Goal: Task Accomplishment & Management: Complete application form

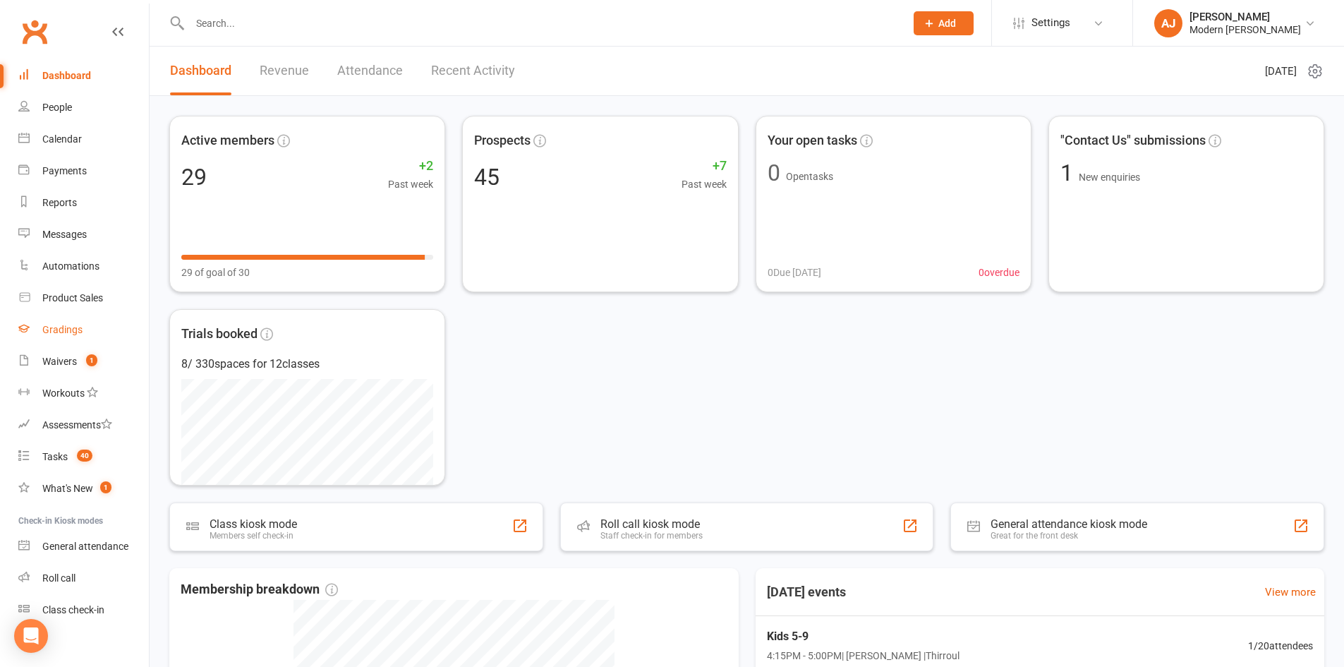
click at [68, 318] on link "Gradings" at bounding box center [83, 330] width 131 height 32
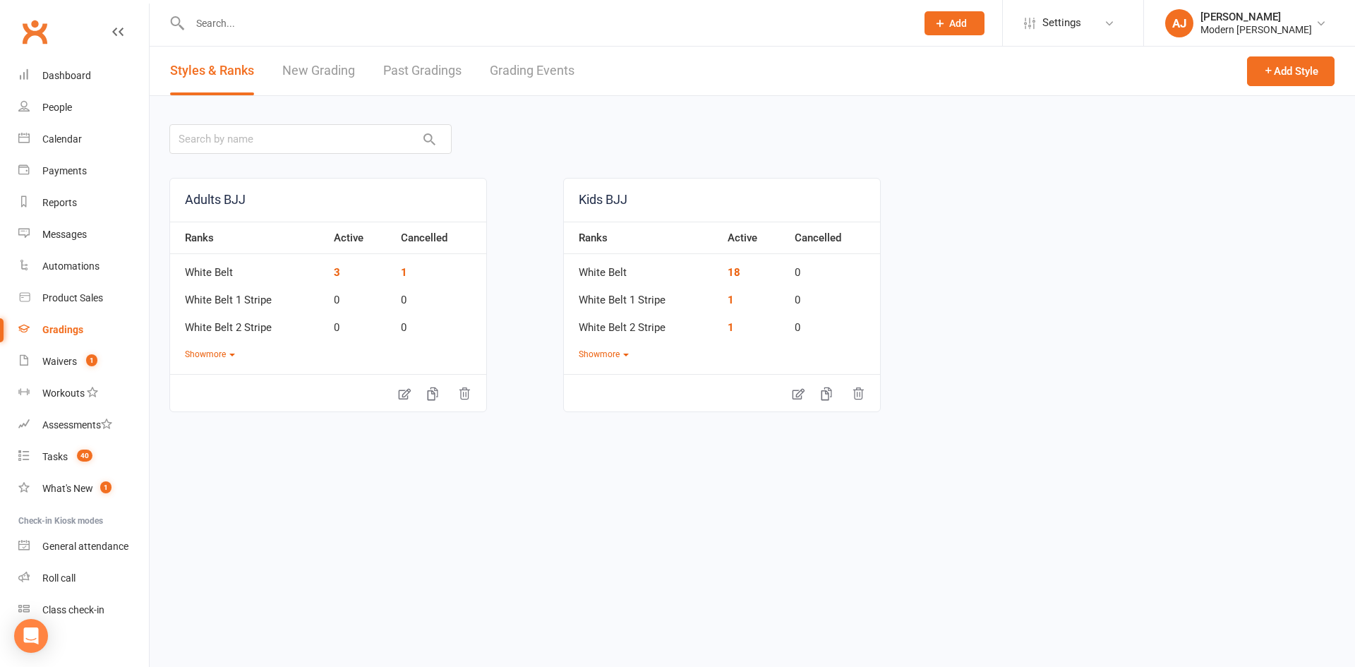
click at [333, 68] on link "New Grading" at bounding box center [318, 71] width 73 height 49
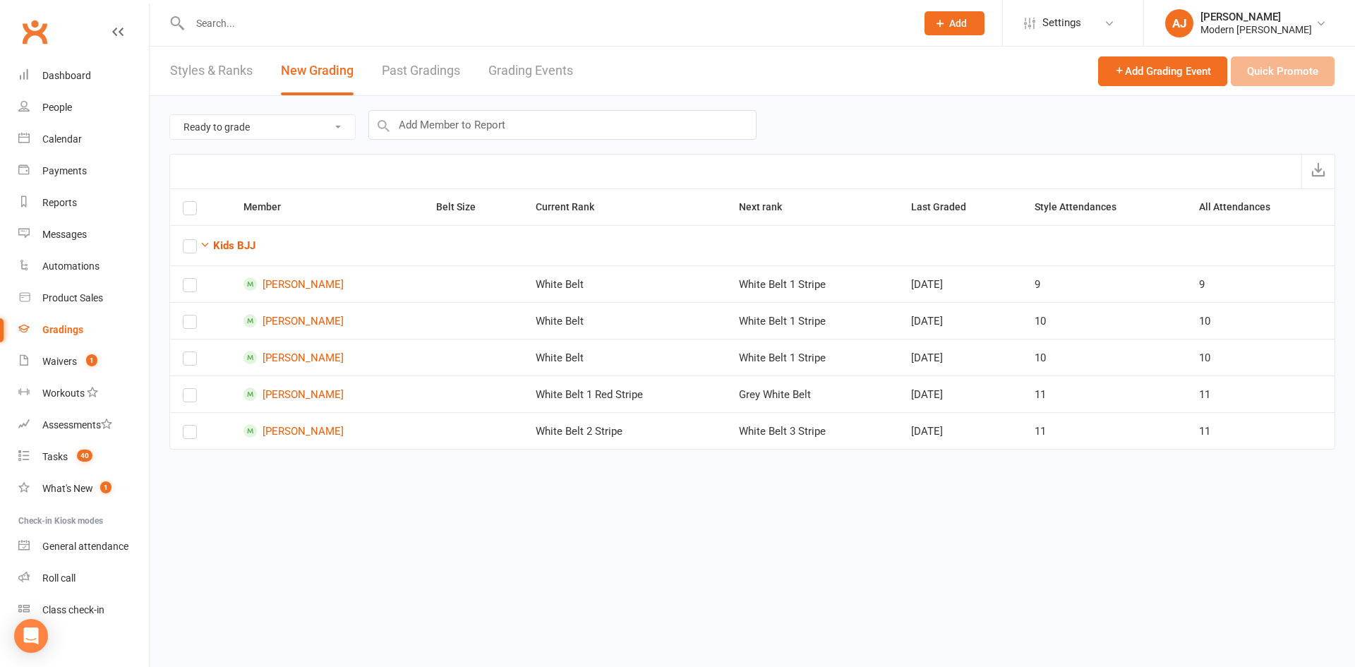
click at [505, 65] on link "Grading Events" at bounding box center [530, 71] width 85 height 49
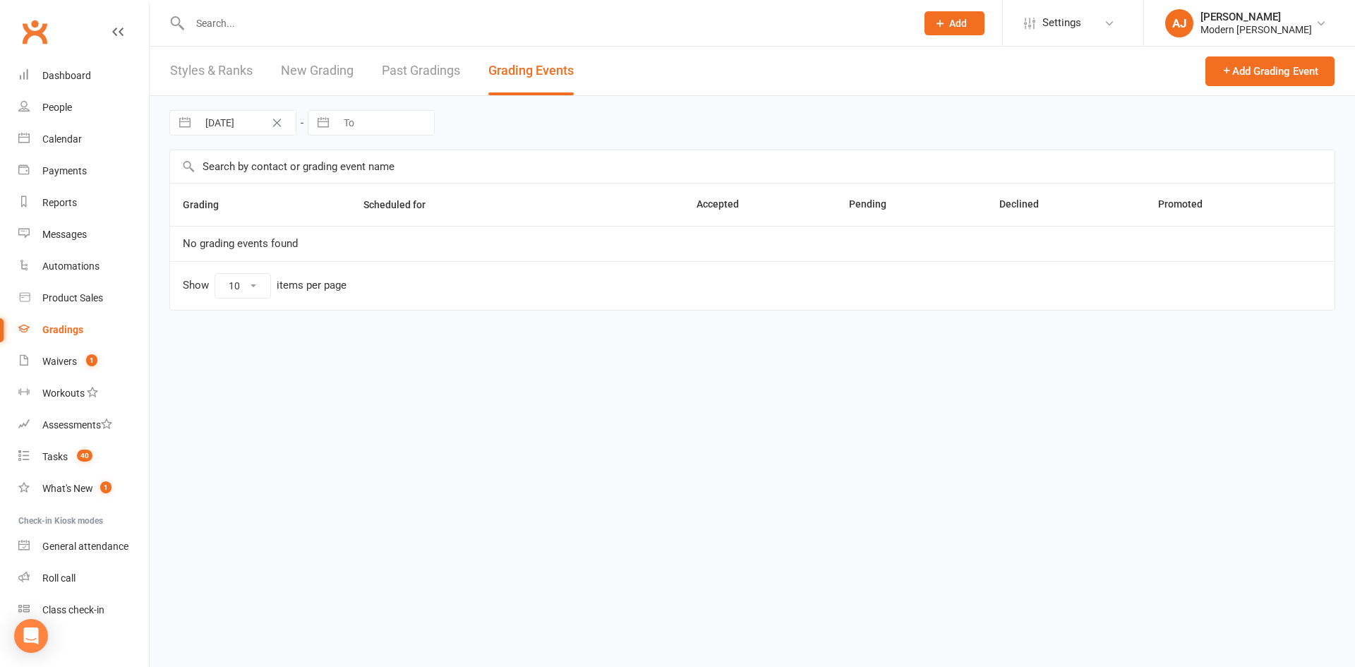
click at [325, 67] on link "New Grading" at bounding box center [317, 71] width 73 height 49
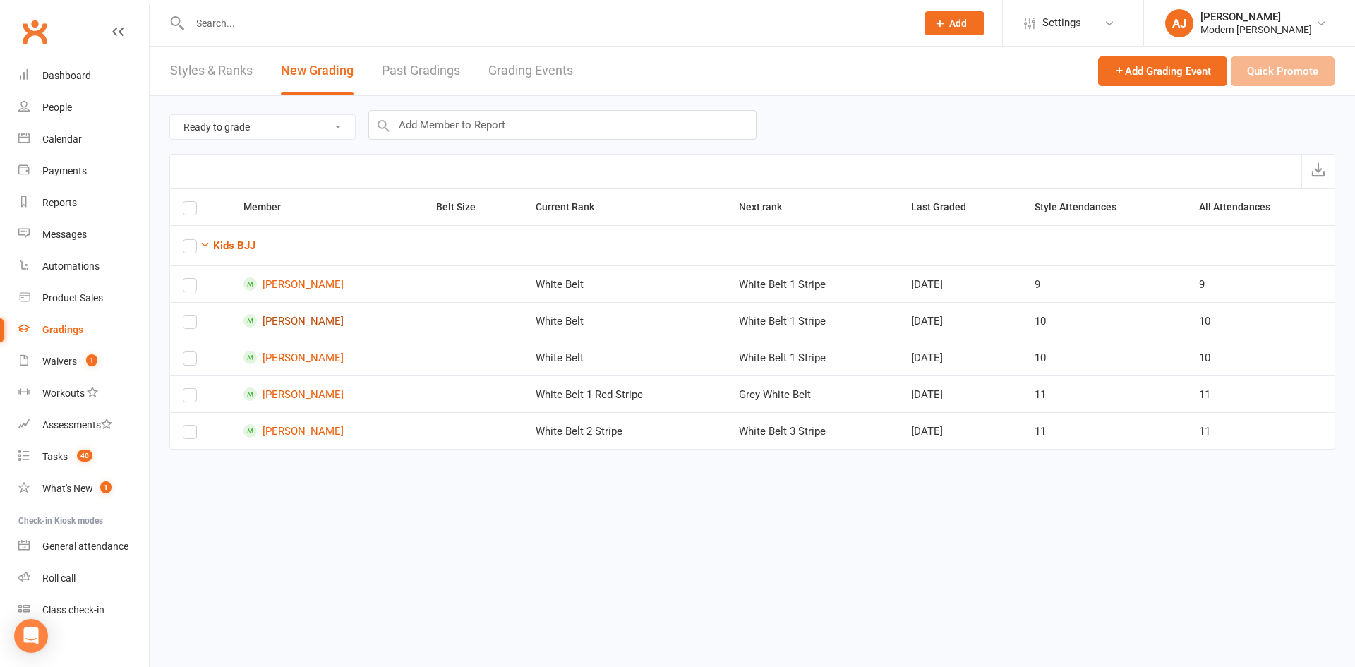
click at [298, 322] on link "[PERSON_NAME]" at bounding box center [326, 320] width 167 height 13
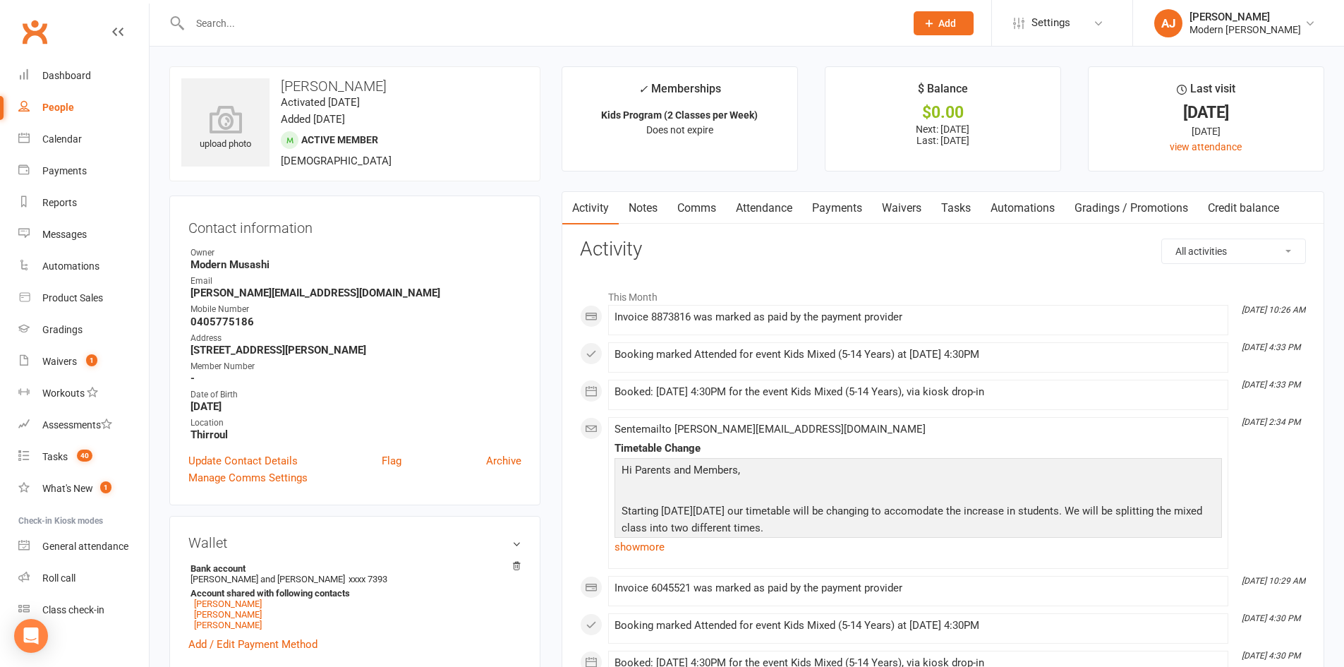
click at [1113, 205] on link "Gradings / Promotions" at bounding box center [1131, 208] width 133 height 32
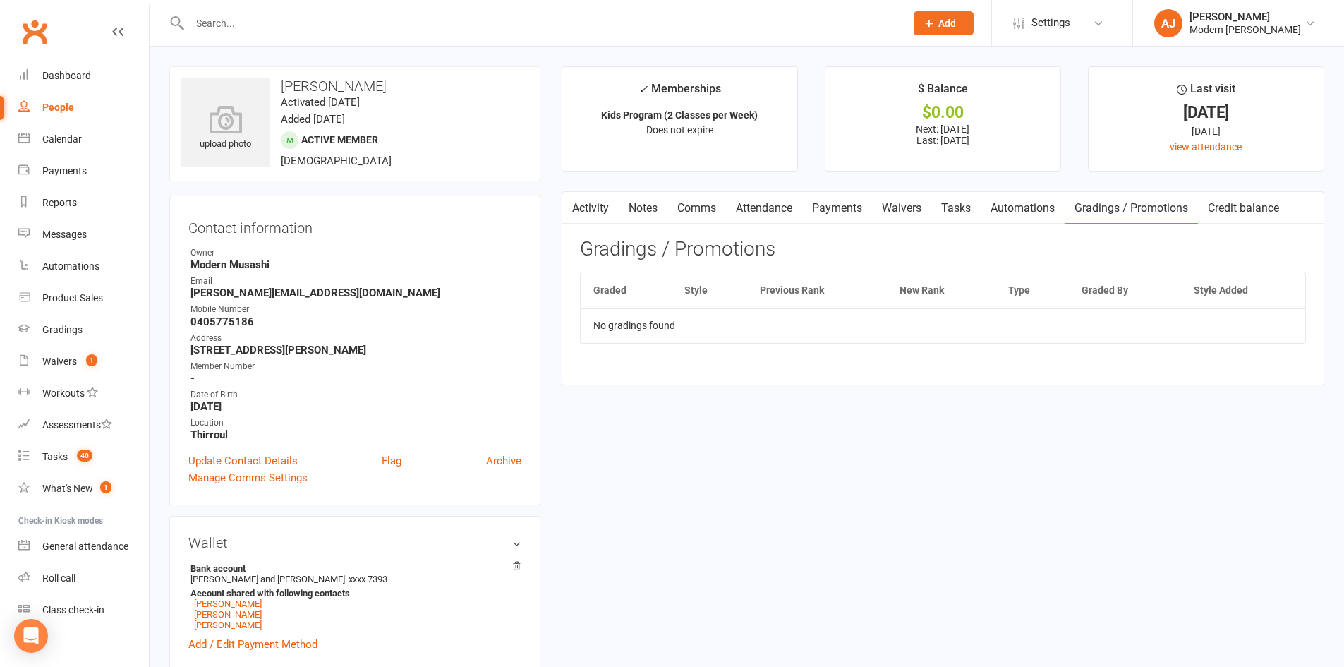
click at [932, 19] on icon at bounding box center [929, 23] width 13 height 13
click at [809, 25] on input "text" at bounding box center [541, 23] width 710 height 20
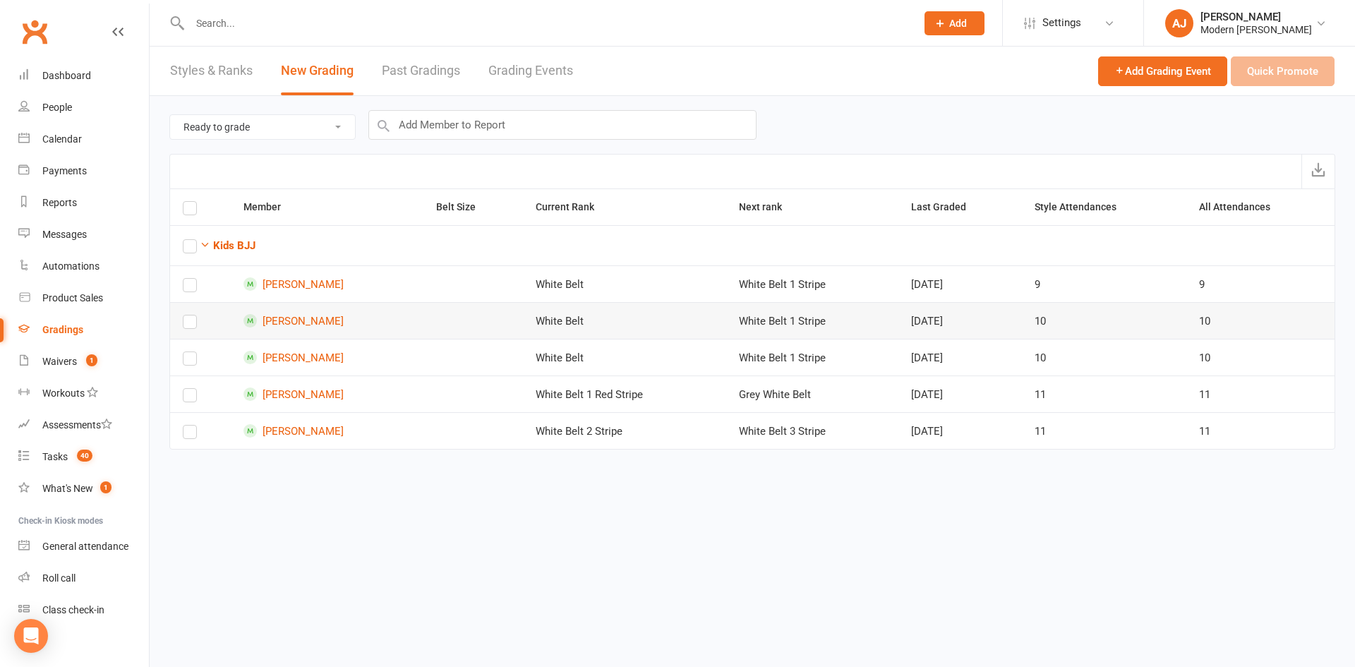
click at [188, 325] on label at bounding box center [190, 325] width 14 height 0
click at [188, 315] on input "checkbox" at bounding box center [190, 315] width 14 height 0
click at [1264, 68] on button "Quick Promote" at bounding box center [1283, 71] width 104 height 30
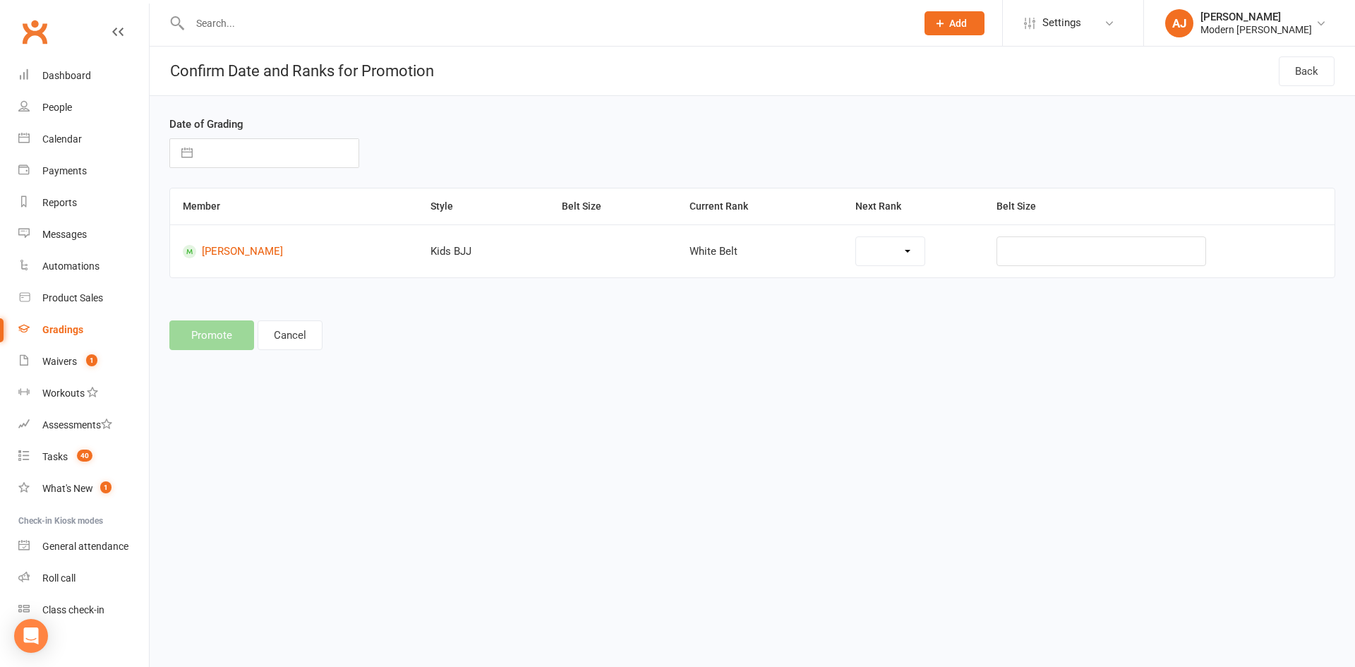
select select "44217"
click at [258, 158] on input "text" at bounding box center [279, 153] width 159 height 28
select select "7"
select select "2025"
select select "8"
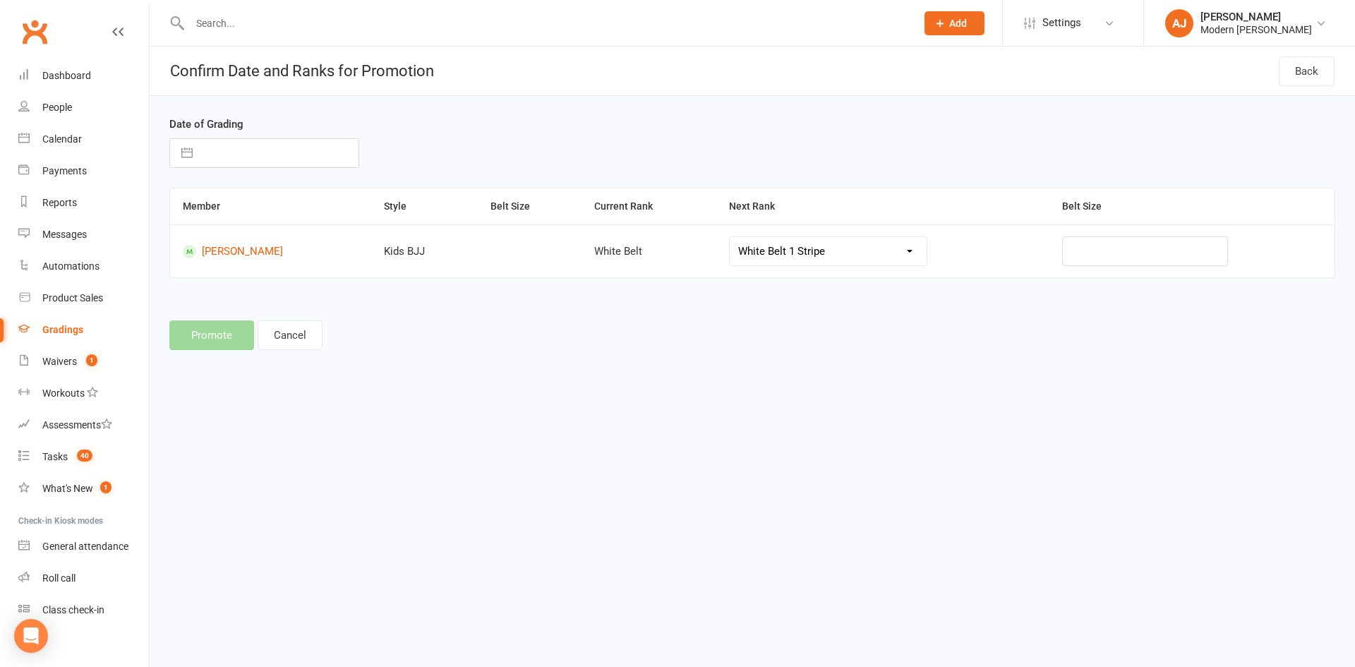
select select "2025"
select select "9"
select select "2025"
click at [227, 314] on td "15" at bounding box center [227, 314] width 28 height 27
type input "[DATE]"
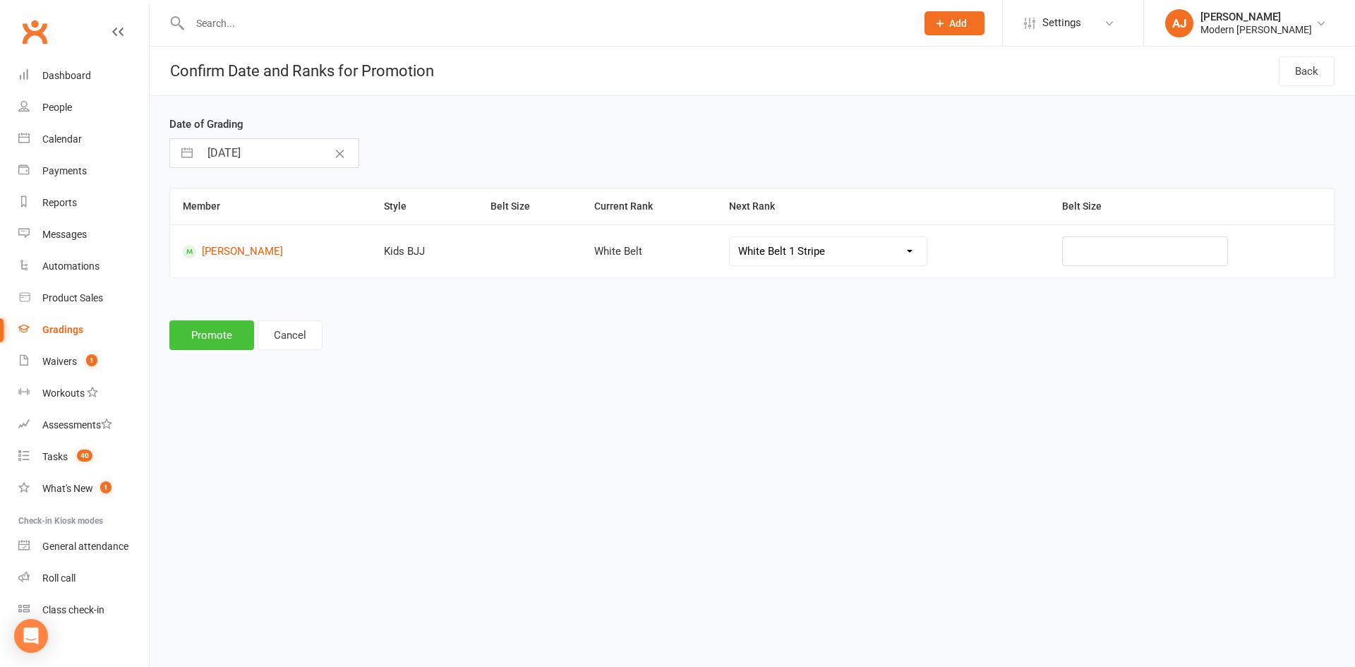
click at [208, 334] on button "Promote" at bounding box center [211, 335] width 85 height 30
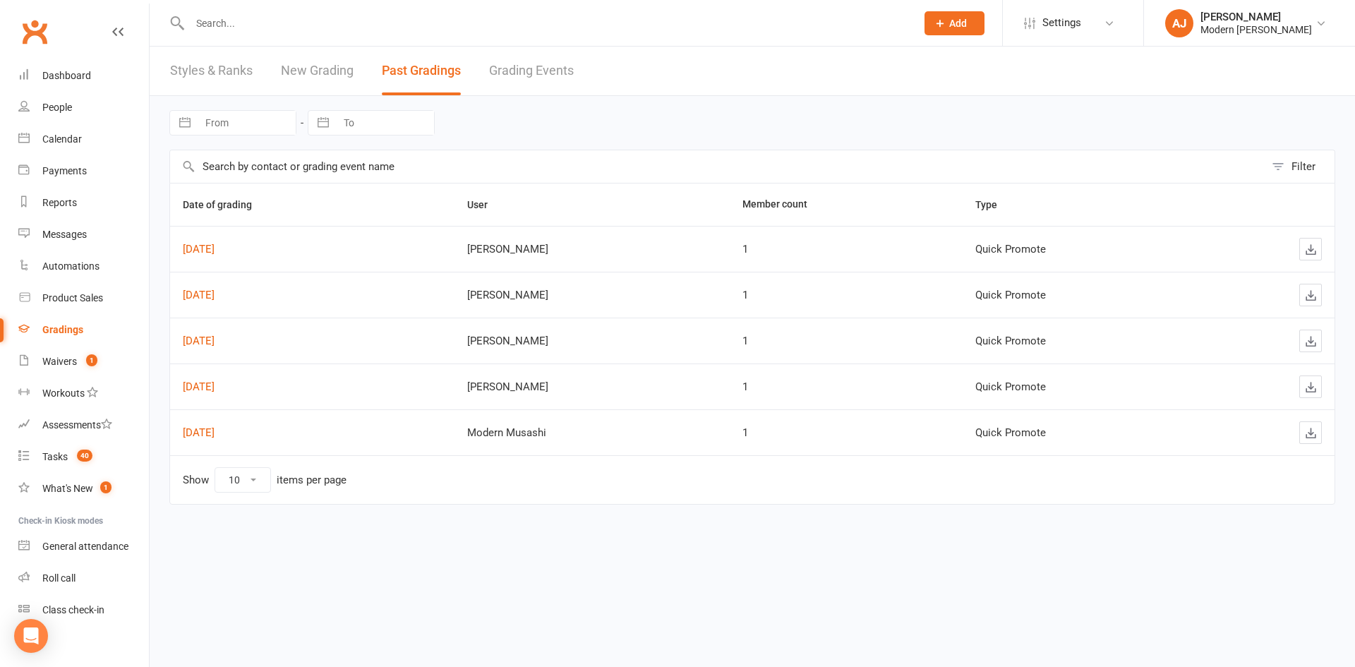
click at [316, 70] on link "New Grading" at bounding box center [317, 71] width 73 height 49
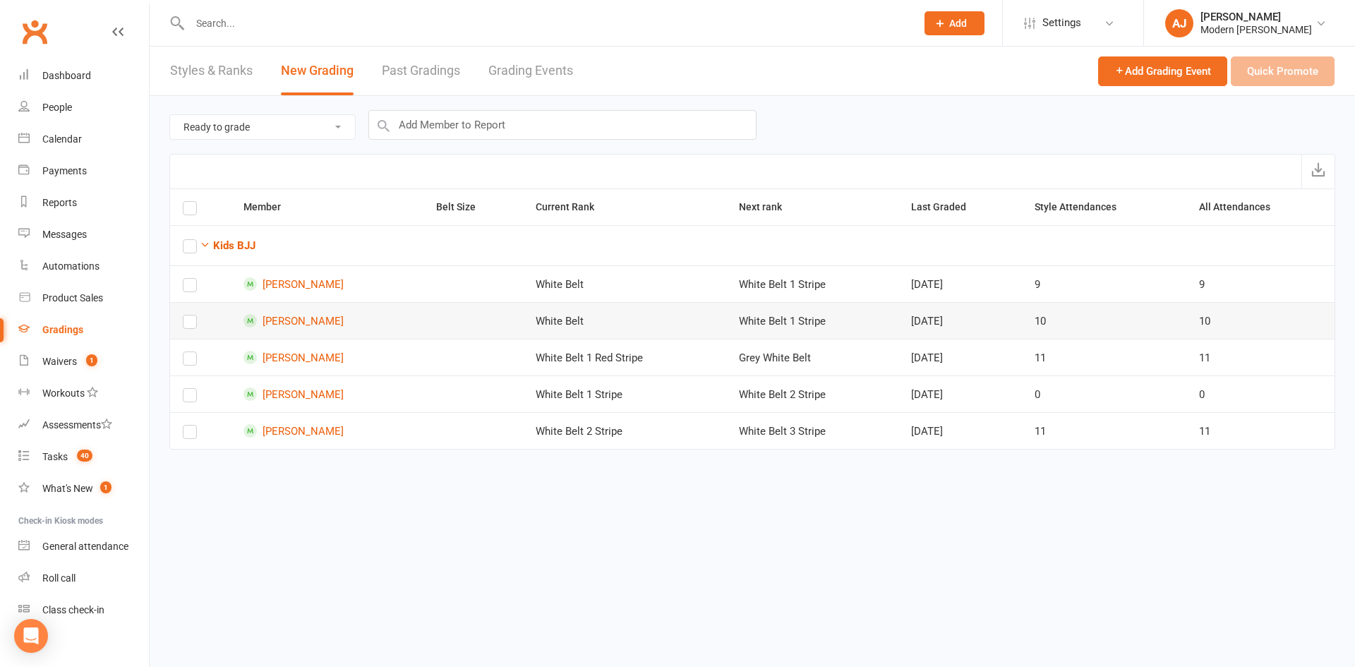
click at [186, 325] on label at bounding box center [190, 325] width 14 height 0
click at [186, 315] on input "checkbox" at bounding box center [190, 315] width 14 height 0
click at [1270, 68] on button "Quick Promote" at bounding box center [1283, 71] width 104 height 30
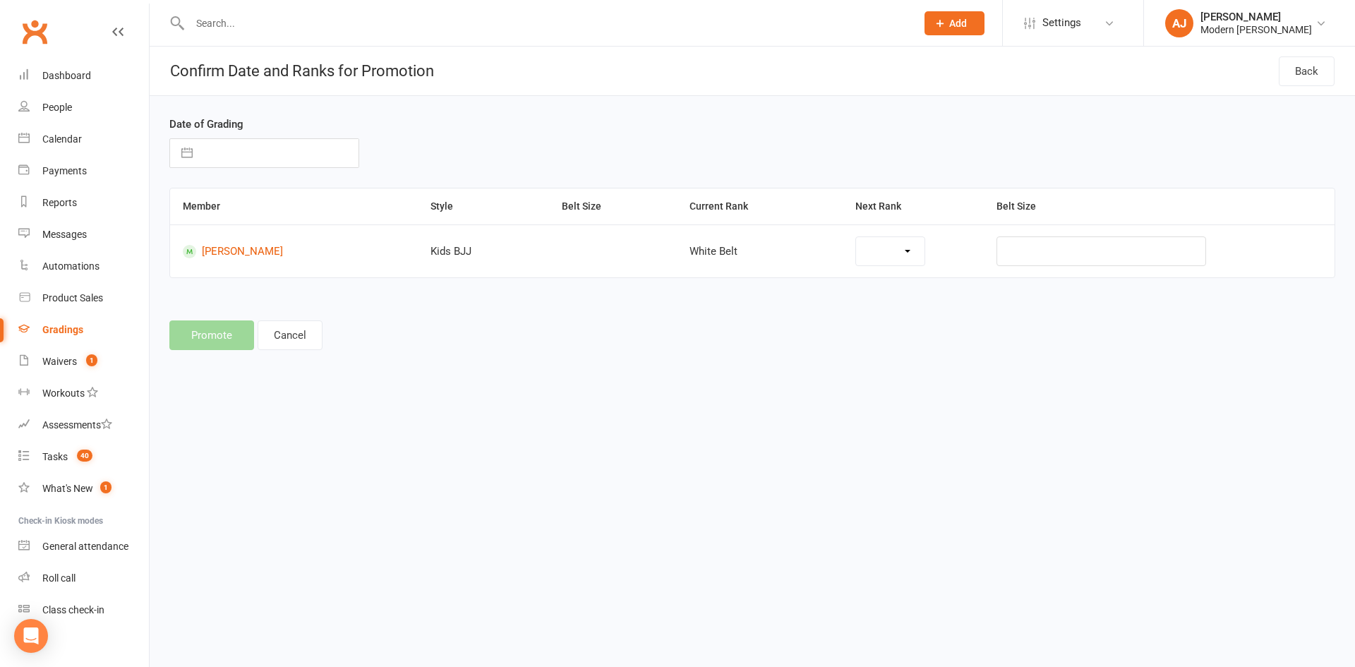
select select "44217"
click at [920, 249] on select "White Belt 1 Stripe White Belt 2 Stripe White Belt 3 Stripe White Belt 4 Stripe…" at bounding box center [828, 251] width 197 height 28
click at [730, 237] on select "White Belt 1 Stripe White Belt 2 Stripe White Belt 3 Stripe White Belt 4 Stripe…" at bounding box center [828, 251] width 197 height 28
click at [209, 159] on input "text" at bounding box center [279, 153] width 159 height 28
select select "7"
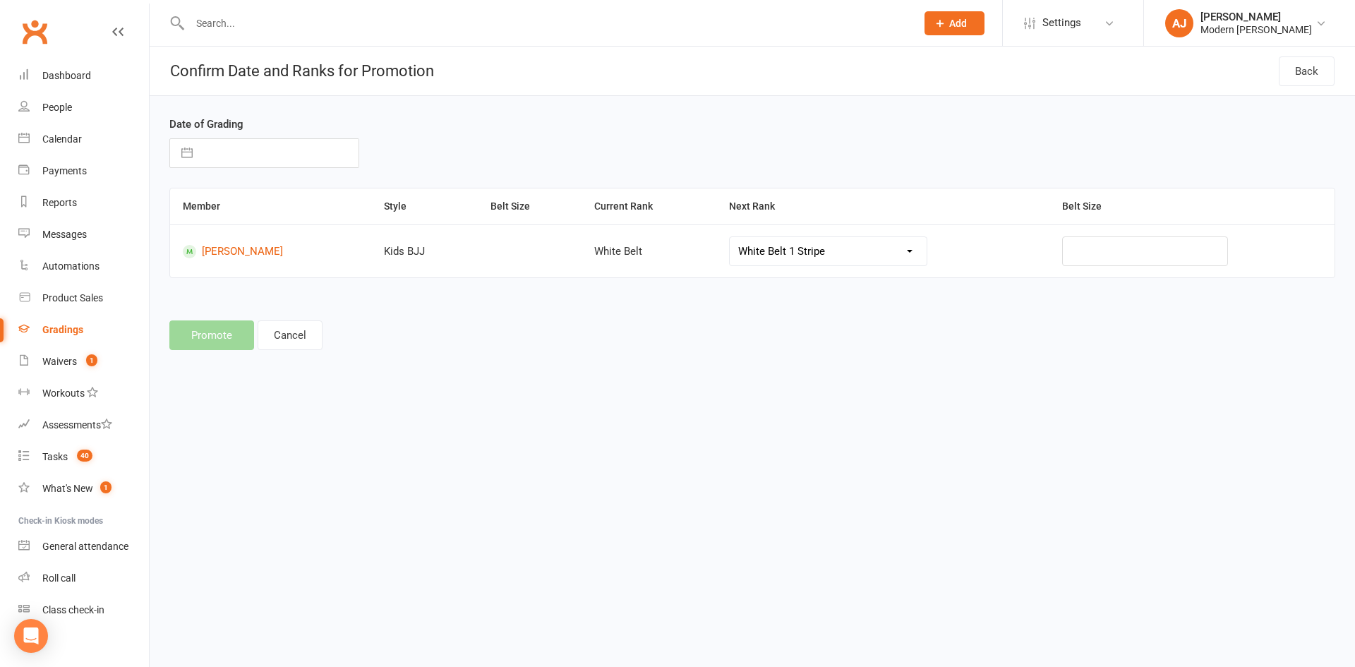
select select "2025"
select select "8"
select select "2025"
select select "9"
select select "2025"
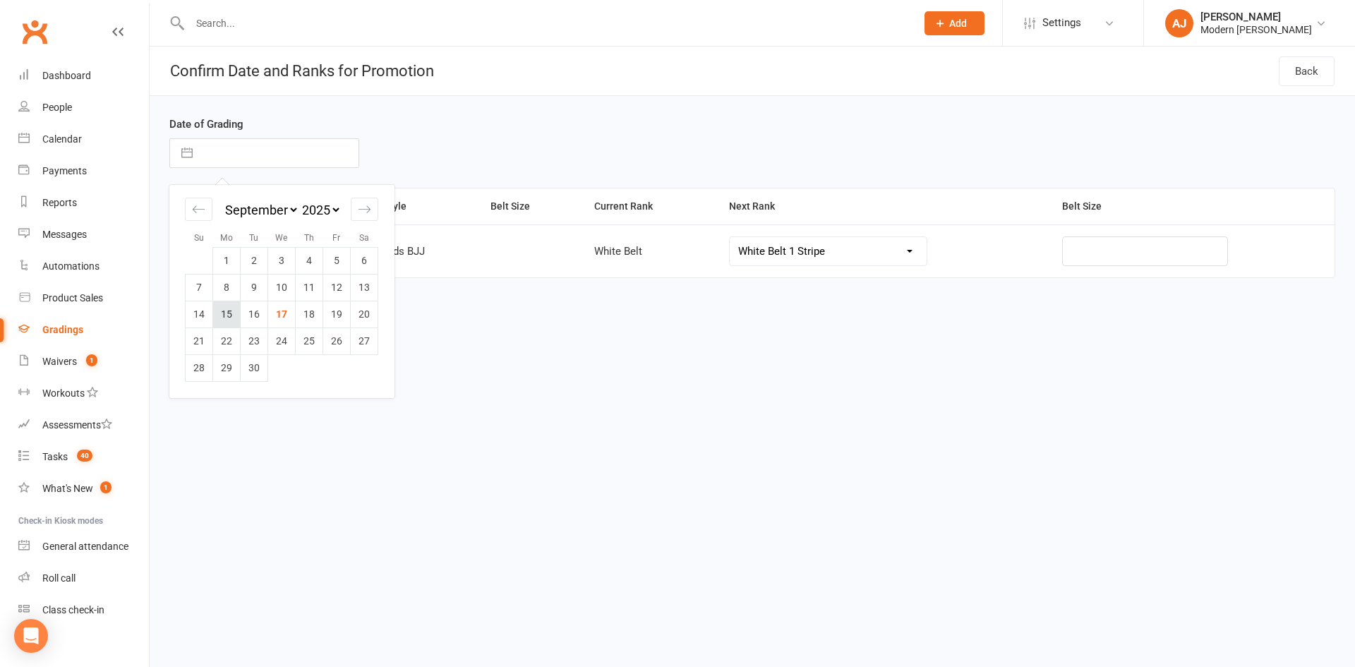
click at [225, 314] on td "15" at bounding box center [227, 314] width 28 height 27
type input "[DATE]"
click at [213, 332] on button "Promote" at bounding box center [211, 335] width 85 height 30
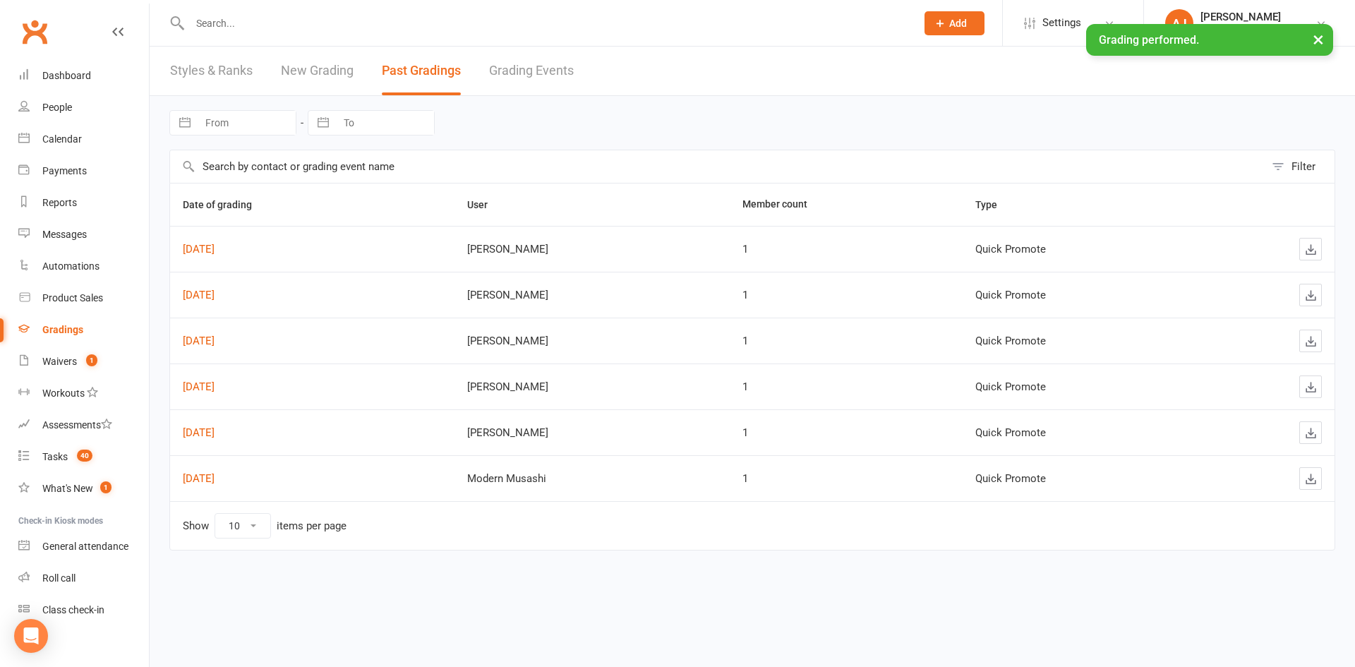
click at [323, 70] on link "New Grading" at bounding box center [317, 71] width 73 height 49
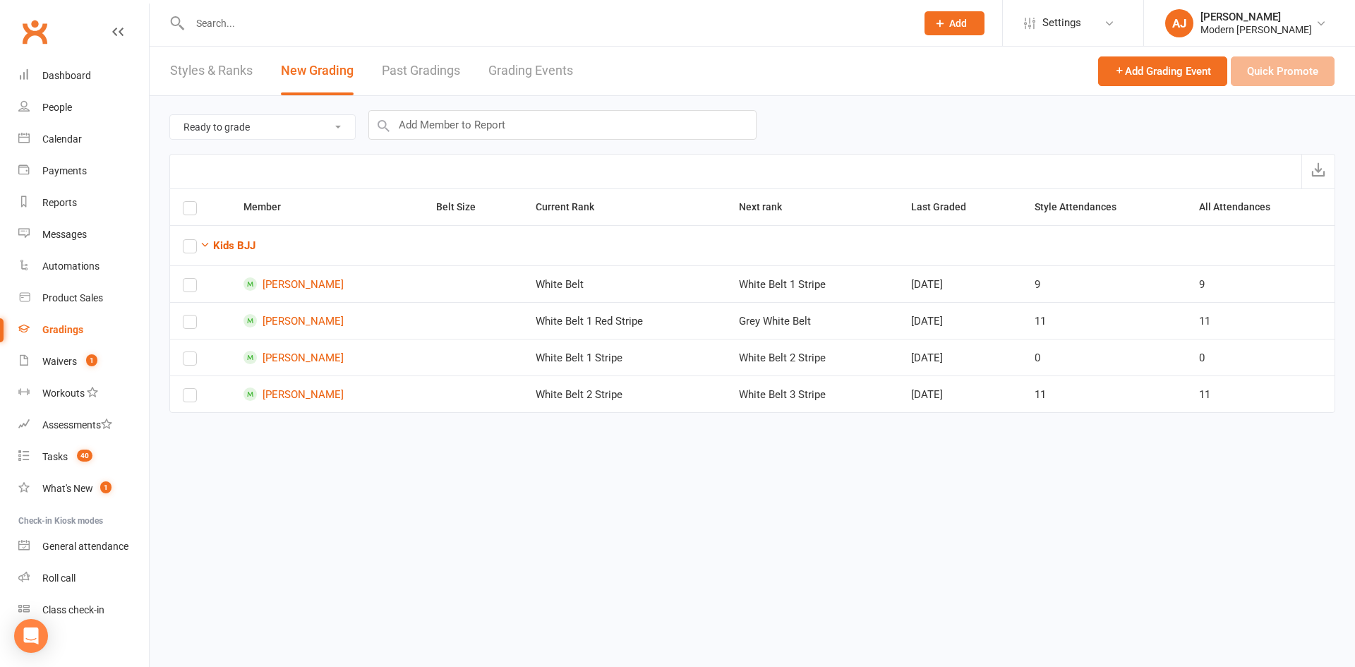
click at [428, 64] on link "Past Gradings" at bounding box center [421, 71] width 78 height 49
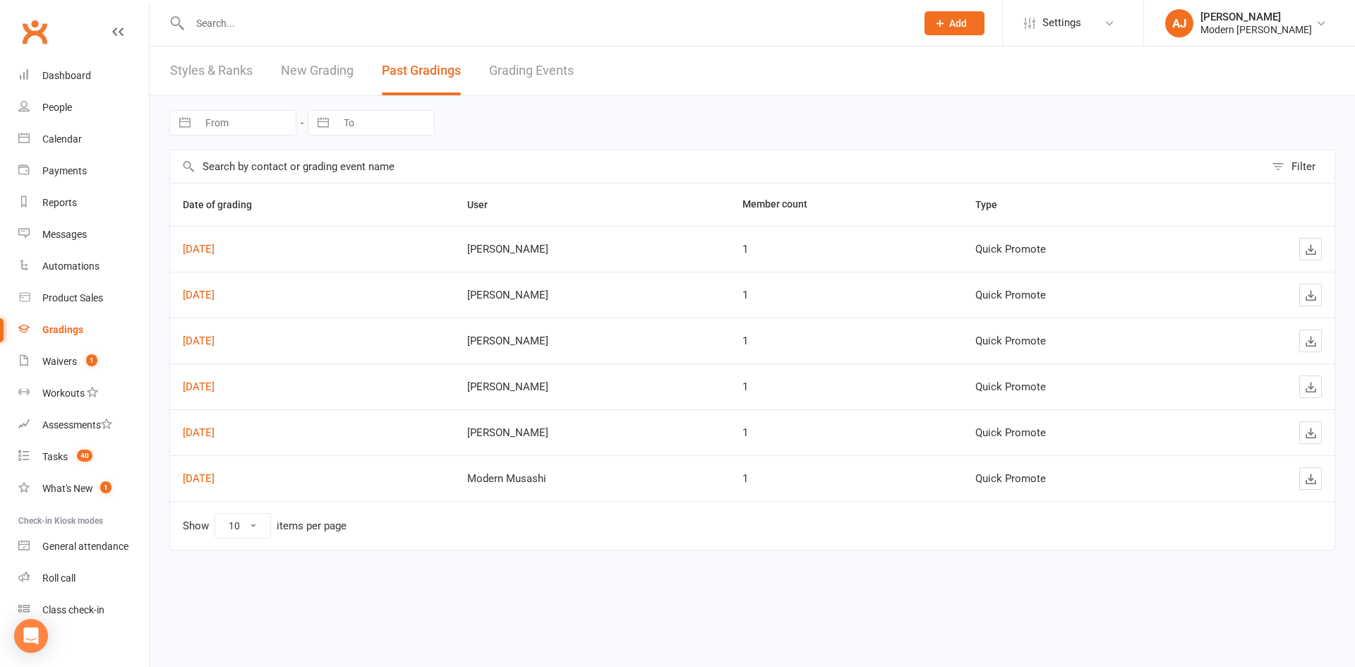
click at [320, 68] on link "New Grading" at bounding box center [317, 71] width 73 height 49
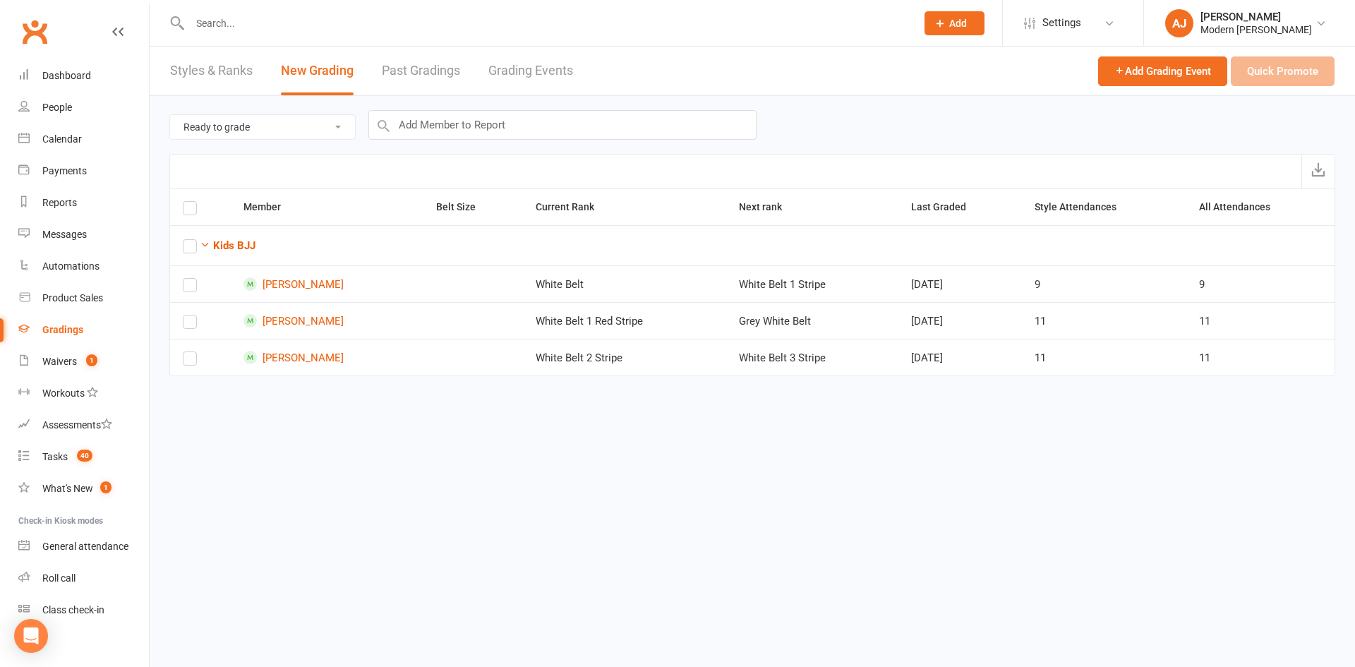
click at [339, 128] on select "Ready to grade All members enrolled in a style Active members enrolled in a sty…" at bounding box center [262, 127] width 185 height 24
select select "all_members_in_style"
click at [170, 115] on select "Ready to grade All members enrolled in a style Active members enrolled in a sty…" at bounding box center [262, 127] width 185 height 24
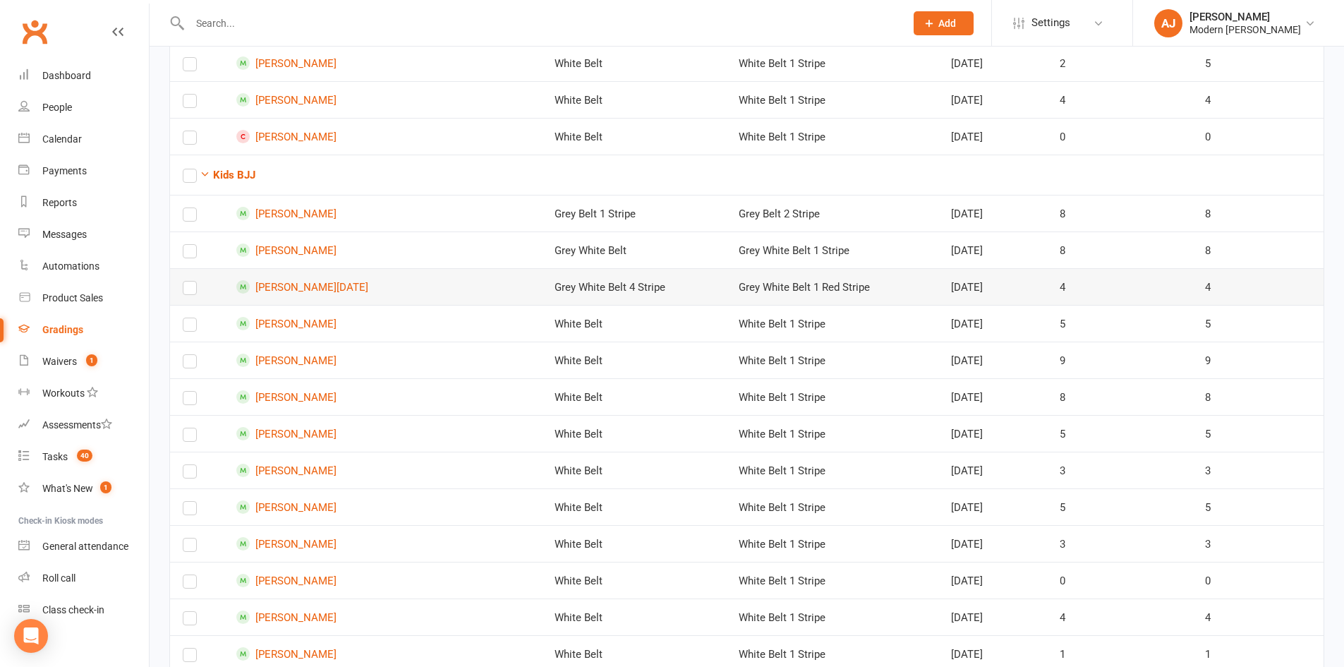
scroll to position [353, 0]
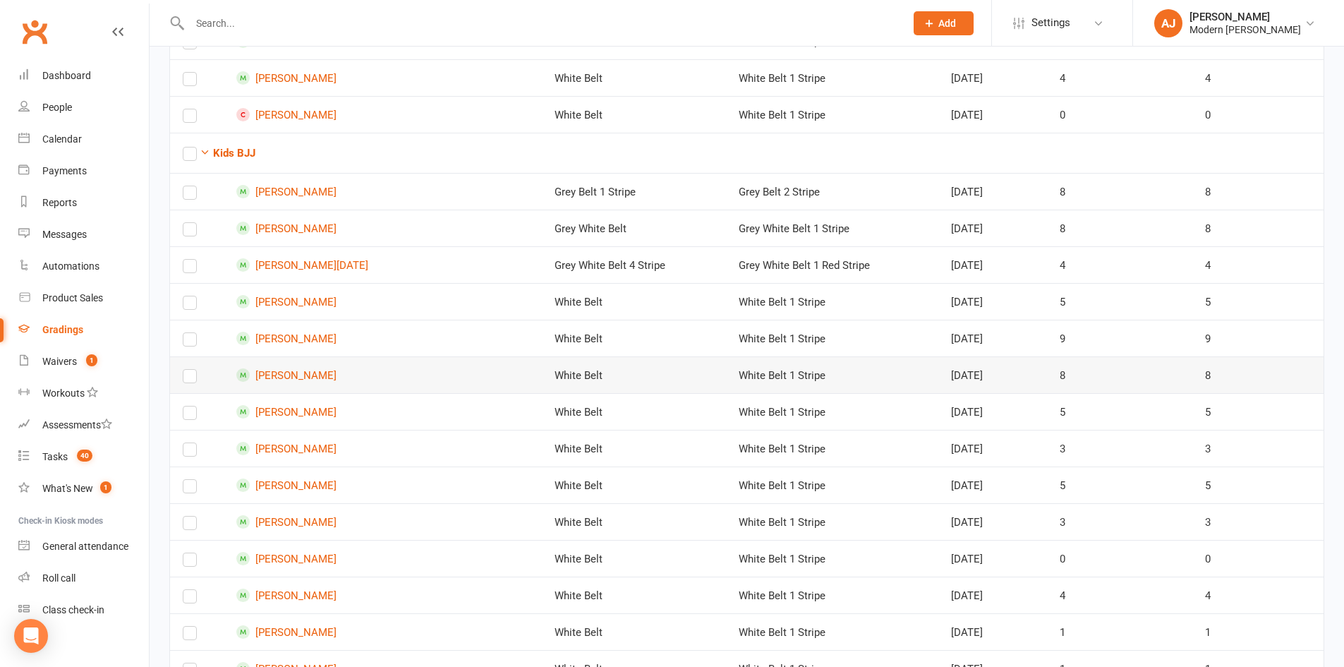
drag, startPoint x: 191, startPoint y: 373, endPoint x: 215, endPoint y: 379, distance: 25.5
click at [191, 379] on label at bounding box center [190, 379] width 14 height 0
click at [191, 370] on input "checkbox" at bounding box center [190, 370] width 14 height 0
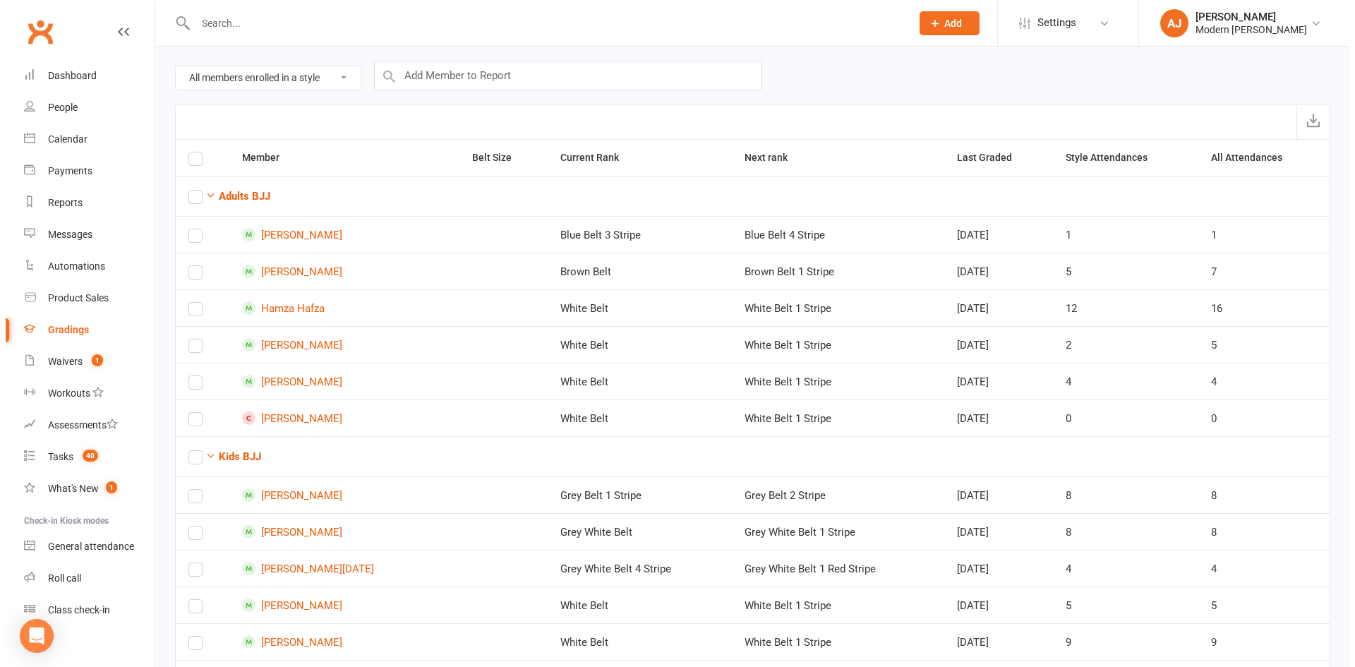
scroll to position [0, 0]
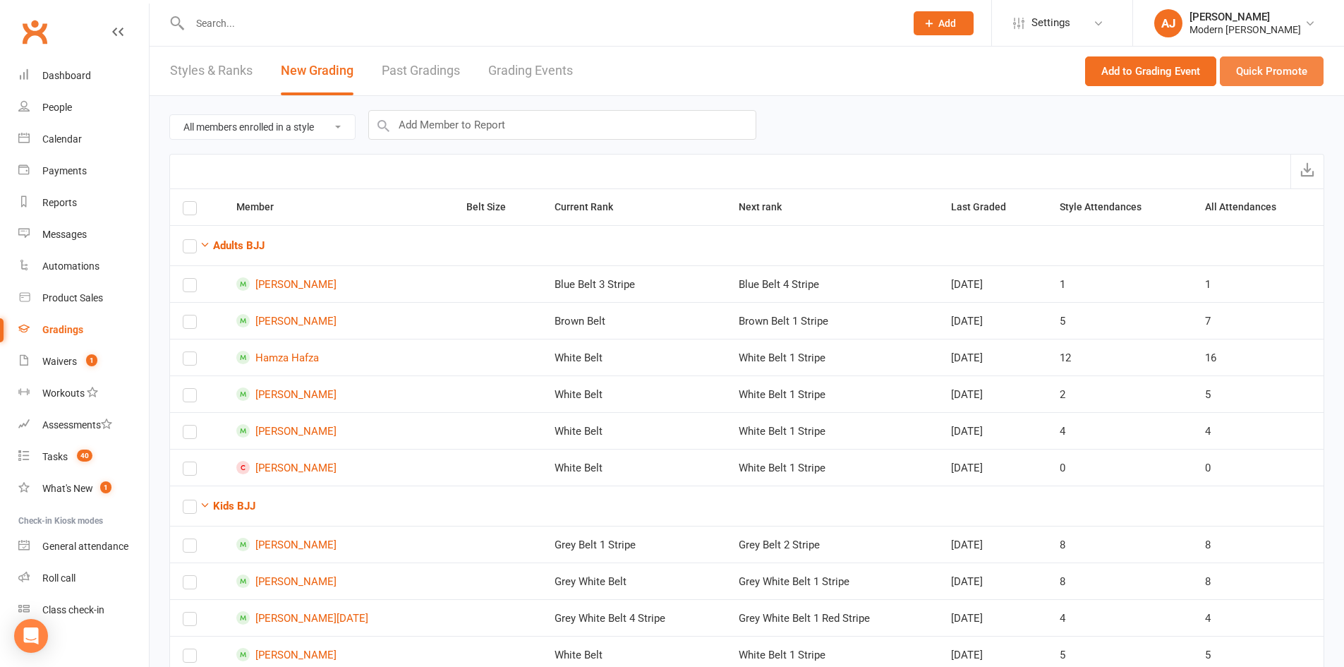
click at [1263, 64] on button "Quick Promote" at bounding box center [1272, 71] width 104 height 30
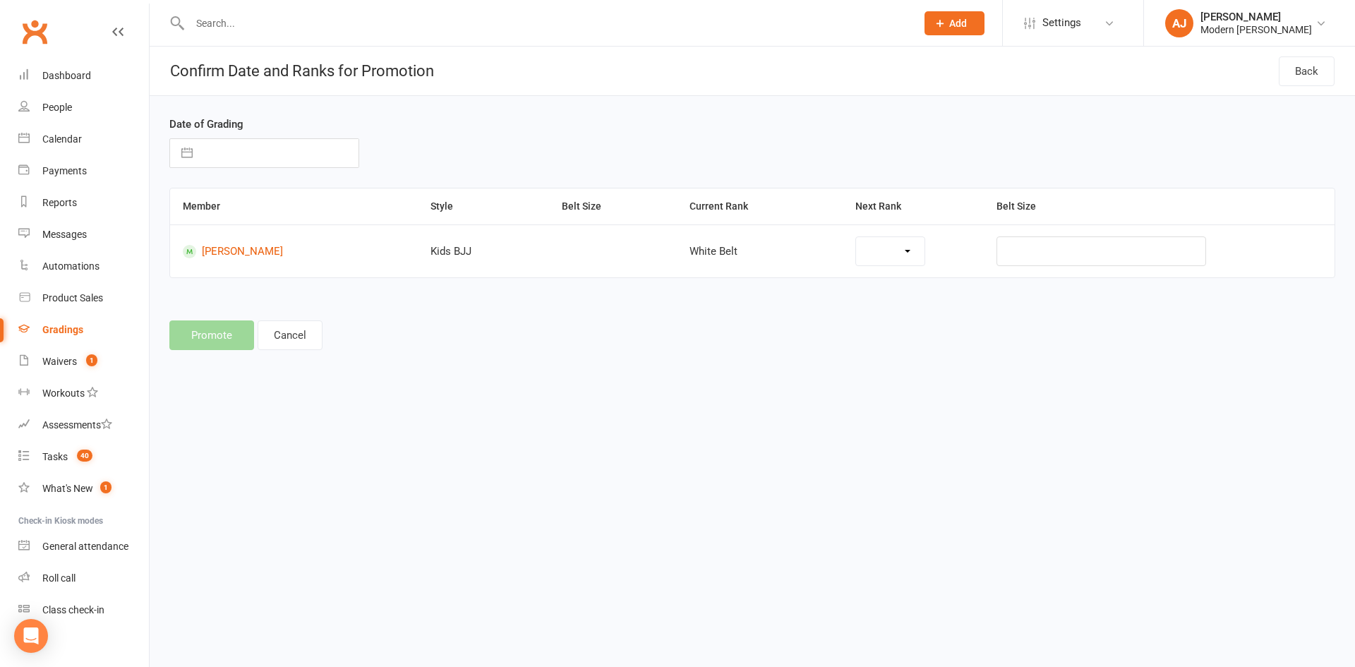
select select "44217"
click at [224, 157] on input "text" at bounding box center [279, 153] width 159 height 28
select select "7"
select select "2025"
select select "8"
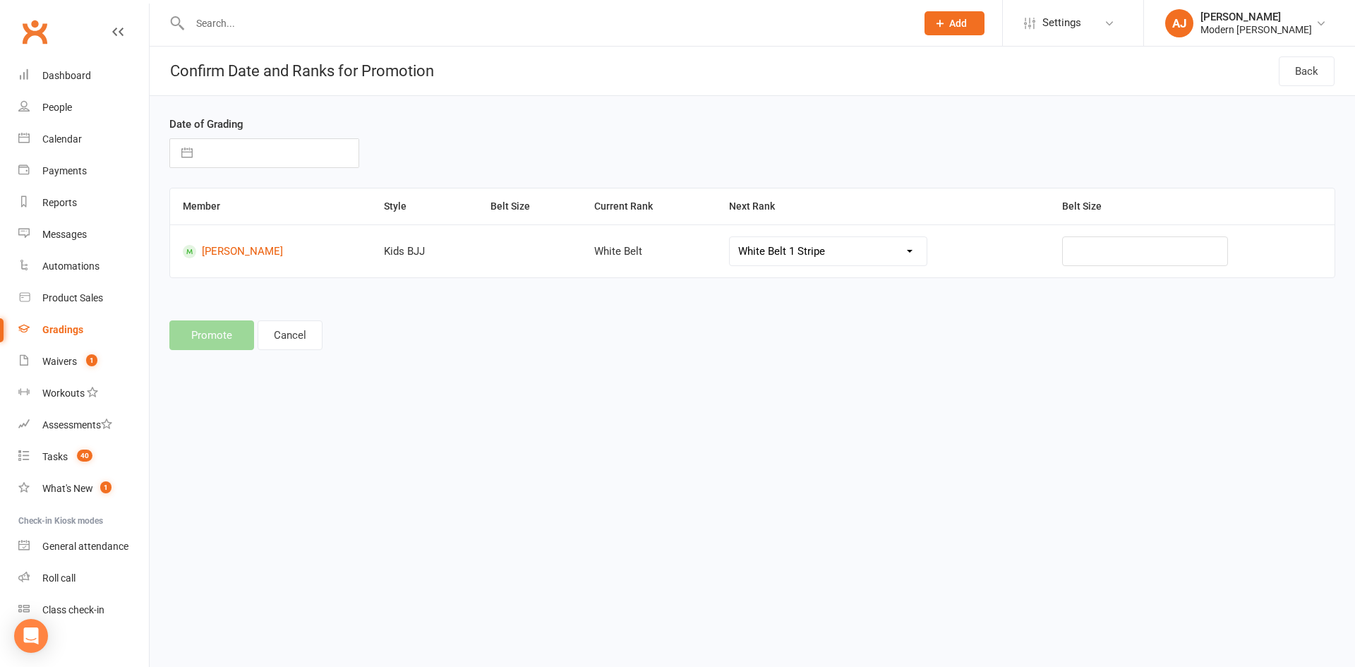
select select "2025"
select select "9"
select select "2025"
click at [226, 313] on td "15" at bounding box center [227, 314] width 28 height 27
type input "[DATE]"
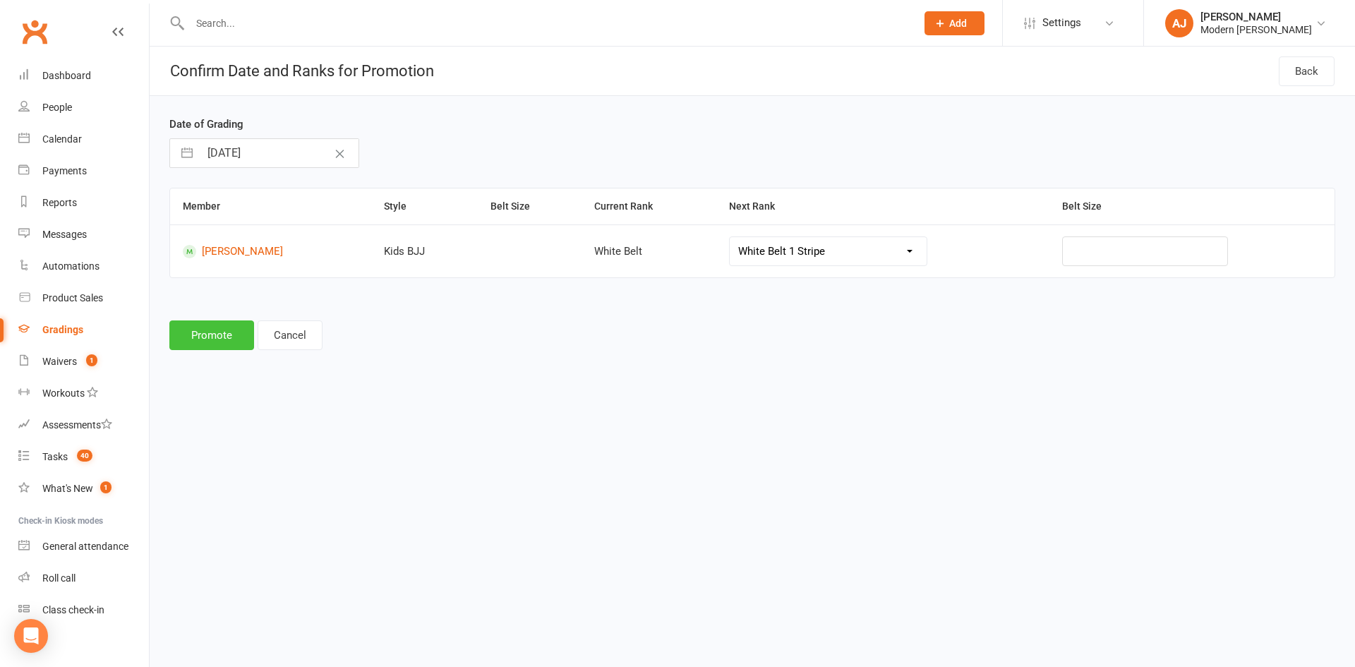
click at [231, 334] on button "Promote" at bounding box center [211, 335] width 85 height 30
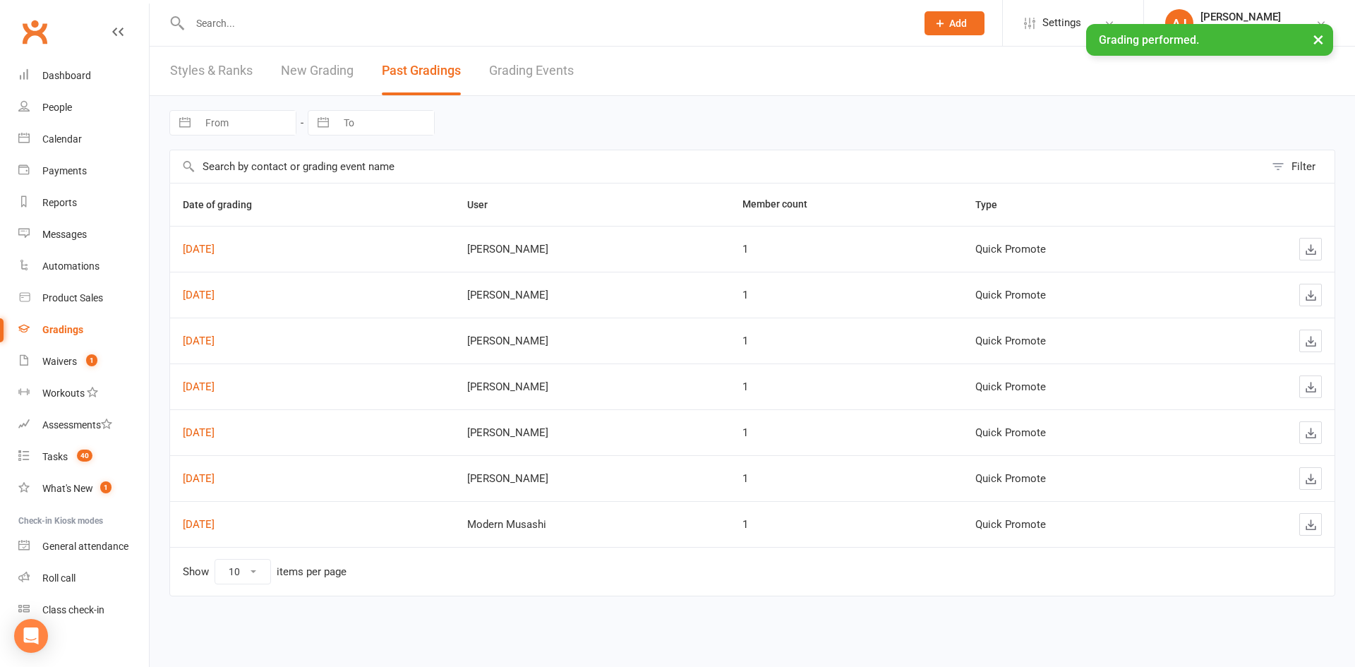
click at [224, 67] on link "Styles & Ranks" at bounding box center [211, 71] width 83 height 49
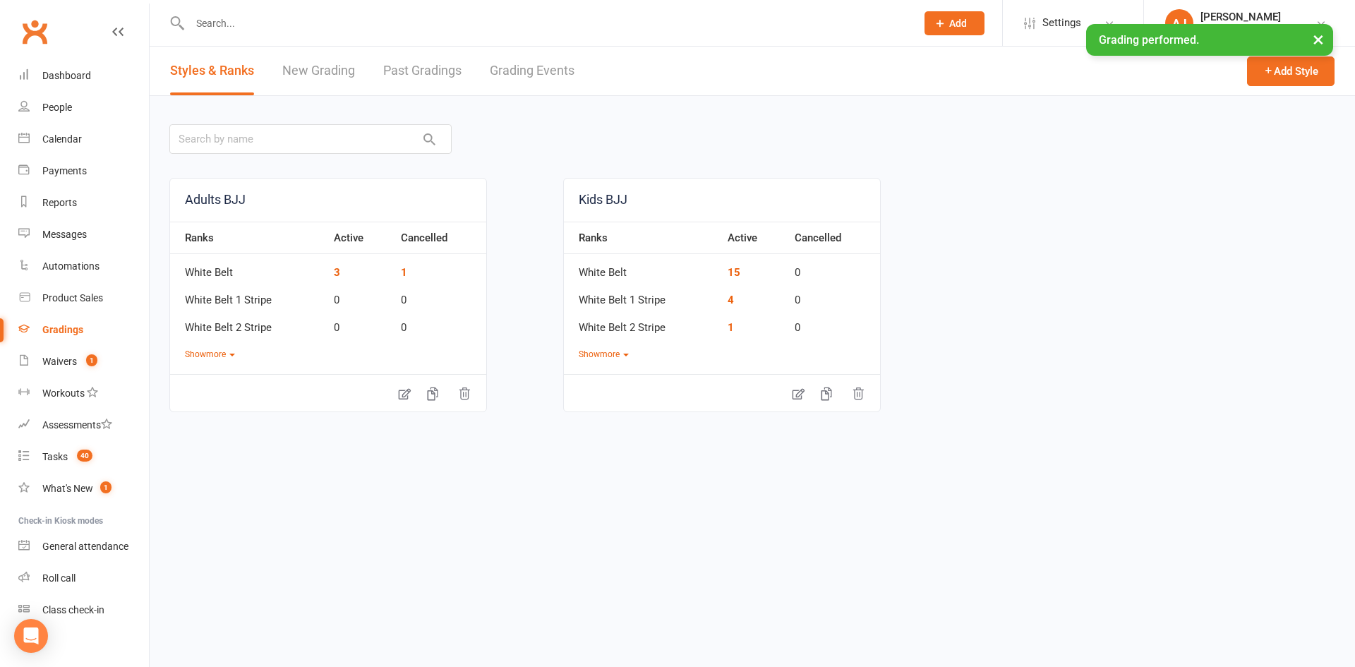
click at [313, 71] on link "New Grading" at bounding box center [318, 71] width 73 height 49
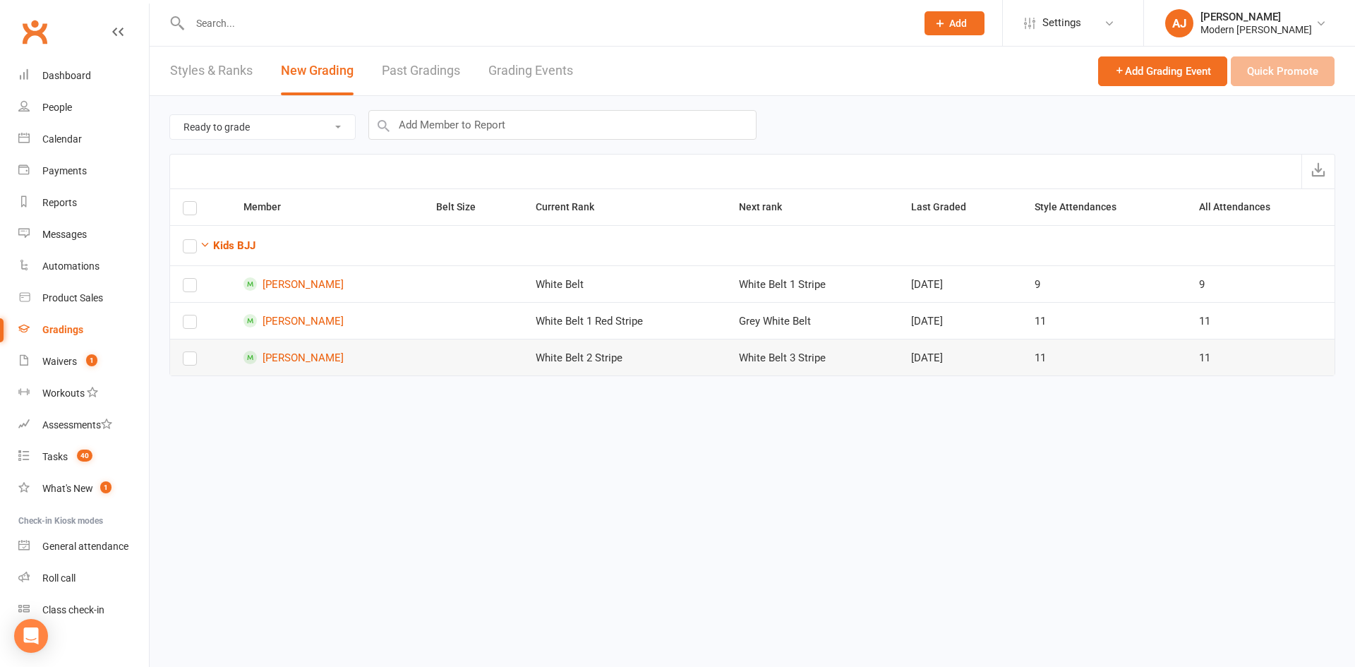
click at [186, 361] on label at bounding box center [190, 361] width 14 height 0
click at [186, 352] on input "checkbox" at bounding box center [190, 352] width 14 height 0
click at [1260, 73] on button "Quick Promote" at bounding box center [1283, 71] width 104 height 30
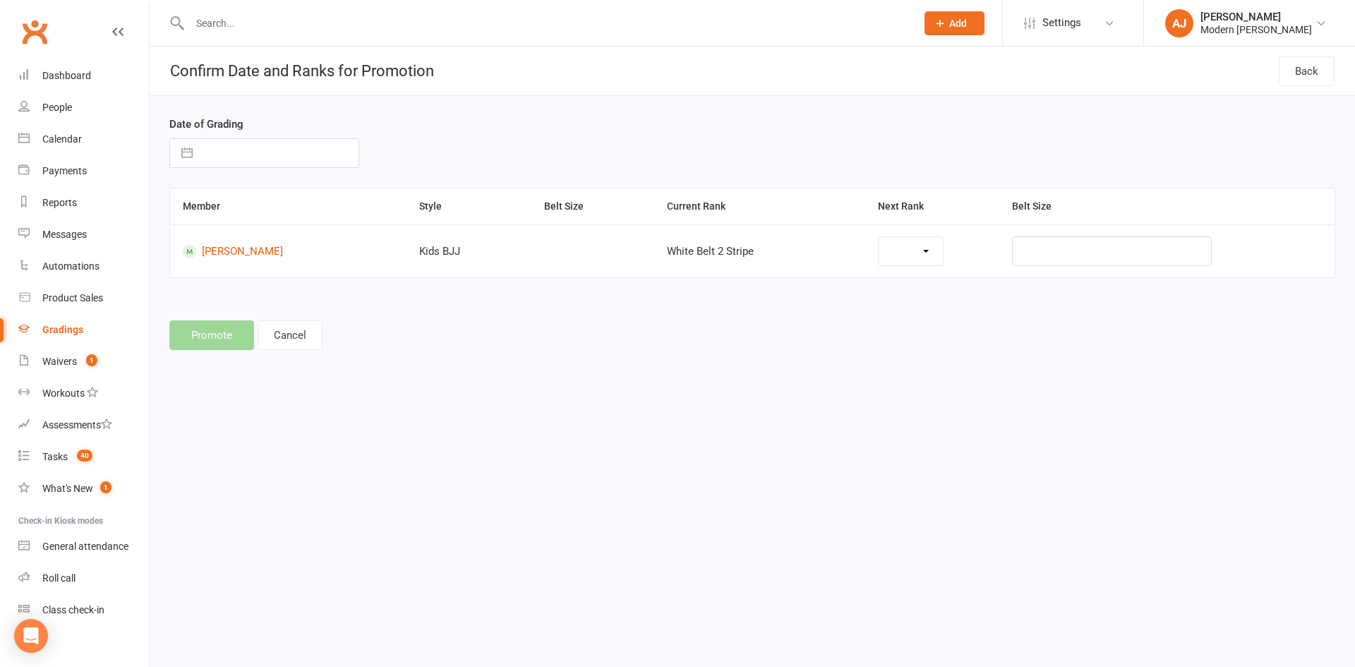
select select "44219"
click at [922, 251] on select "White Belt 3 Stripe White Belt 4 Stripe White Belt 1 Red Stripe Grey White Belt…" at bounding box center [846, 251] width 188 height 28
select select "44231"
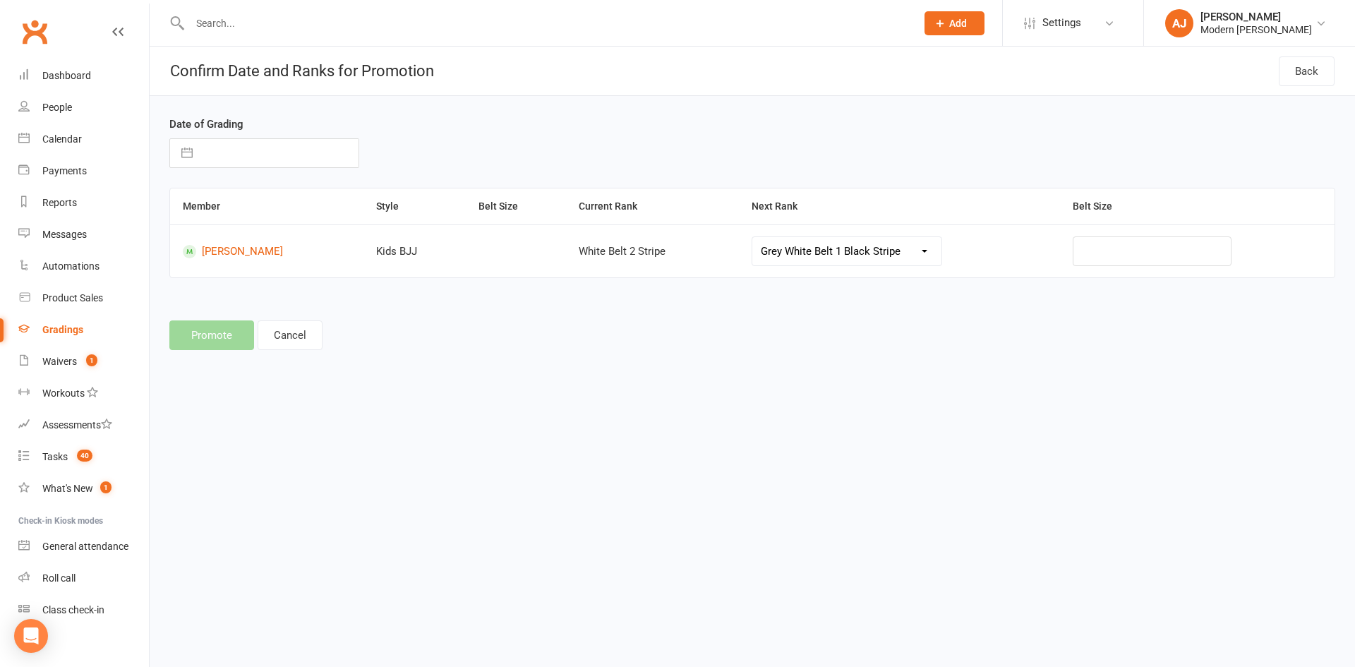
click at [231, 157] on input "text" at bounding box center [279, 153] width 159 height 28
select select "7"
select select "2025"
select select "8"
select select "2025"
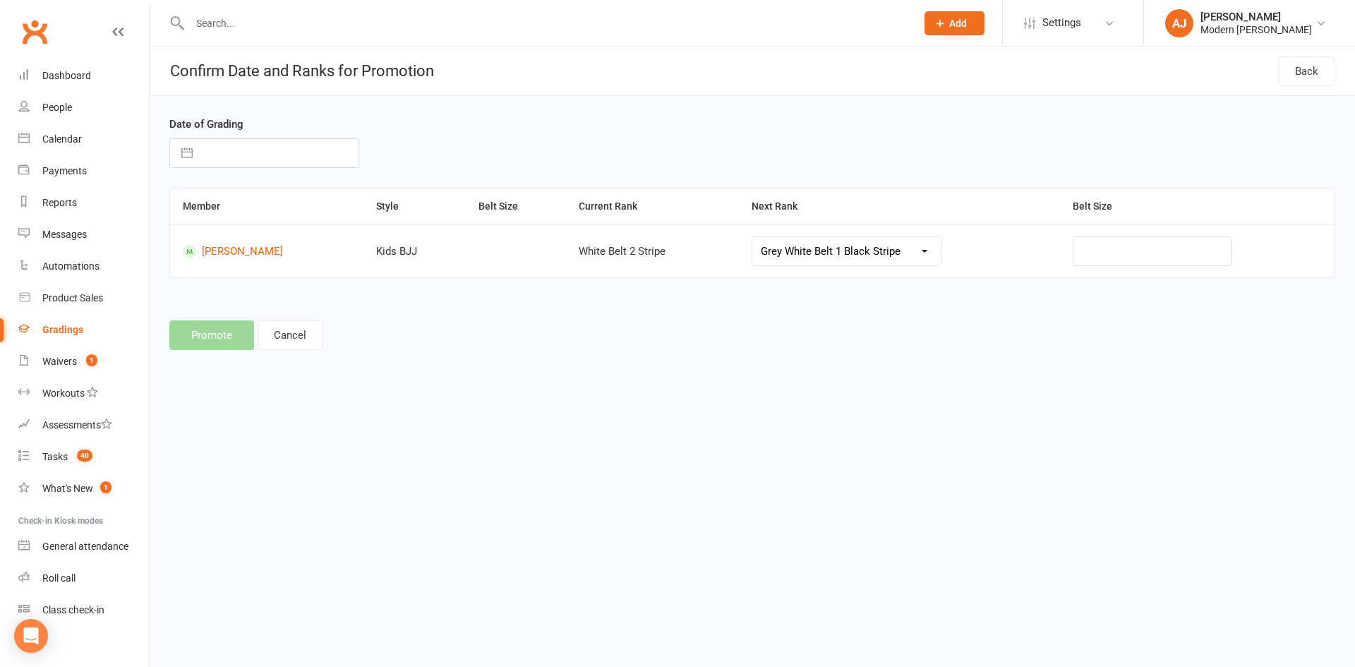
select select "9"
select select "2025"
click at [428, 138] on div "Navigate forward to interact with the calendar and select a date. Press the que…" at bounding box center [307, 153] width 276 height 30
click at [279, 148] on input "text" at bounding box center [279, 153] width 159 height 28
select select "7"
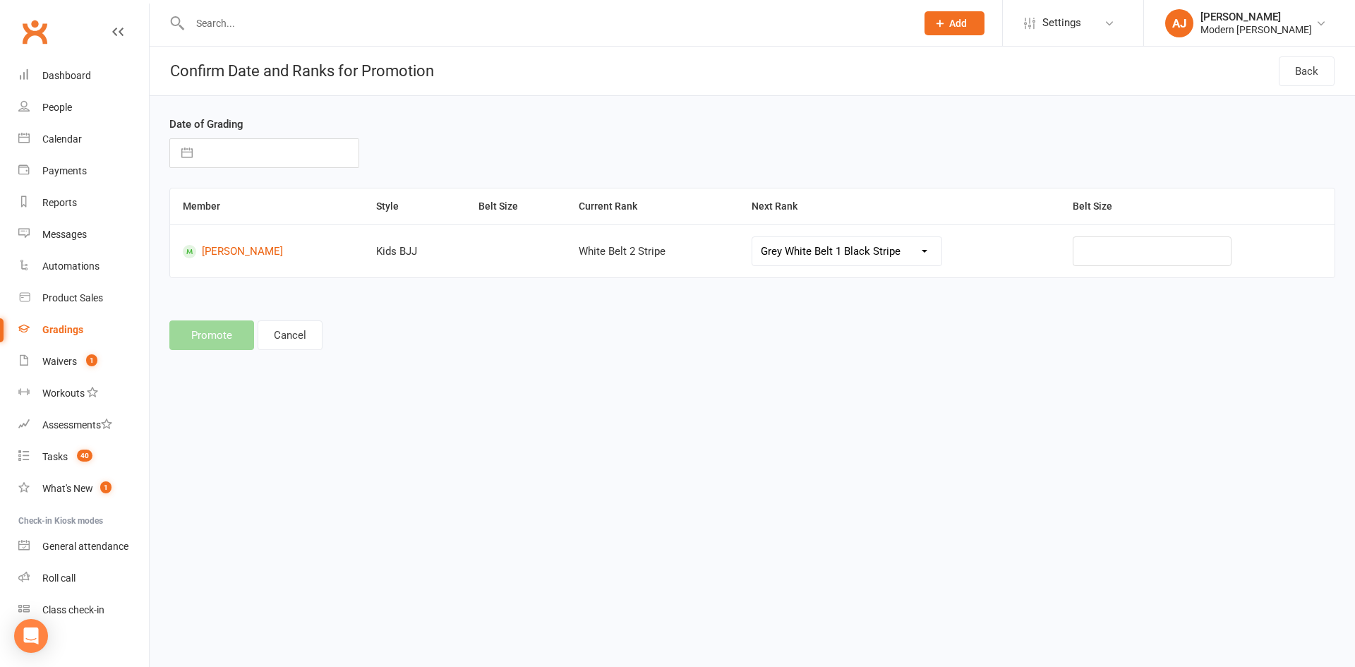
select select "2025"
select select "8"
select select "2025"
select select "9"
select select "2025"
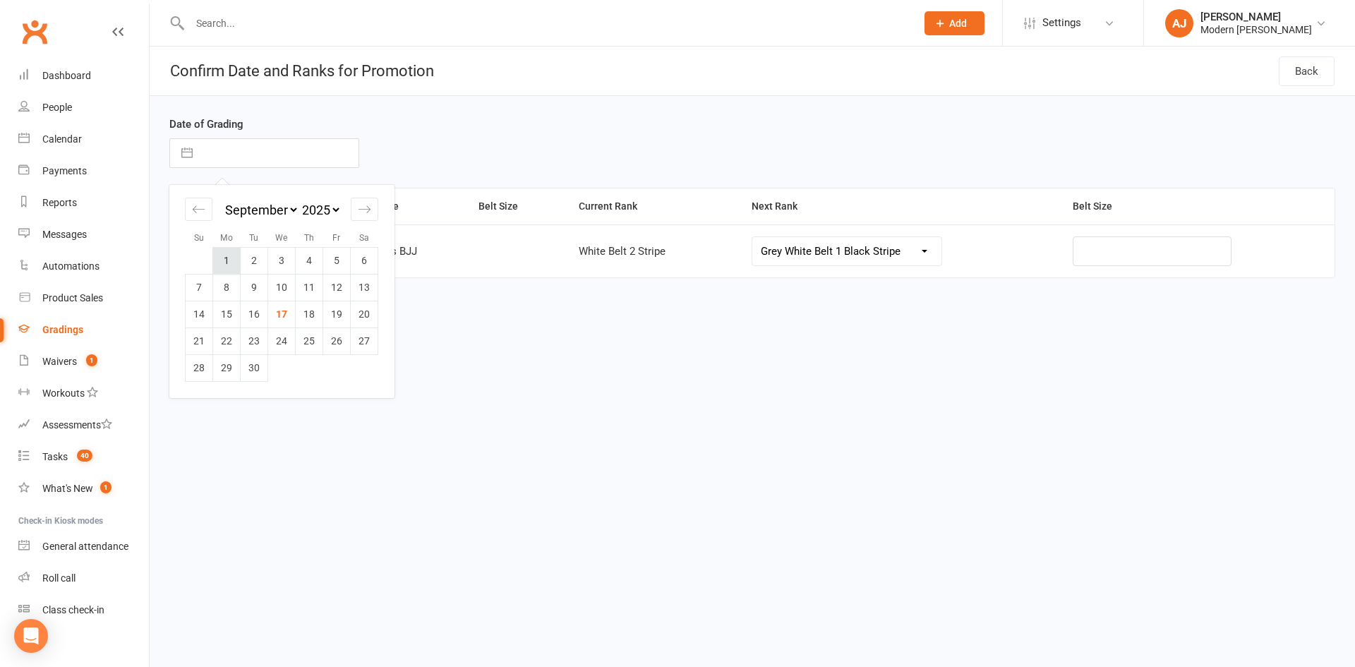
click at [227, 263] on td "1" at bounding box center [227, 260] width 28 height 27
type input "[DATE]"
click at [204, 330] on button "Promote" at bounding box center [211, 335] width 85 height 30
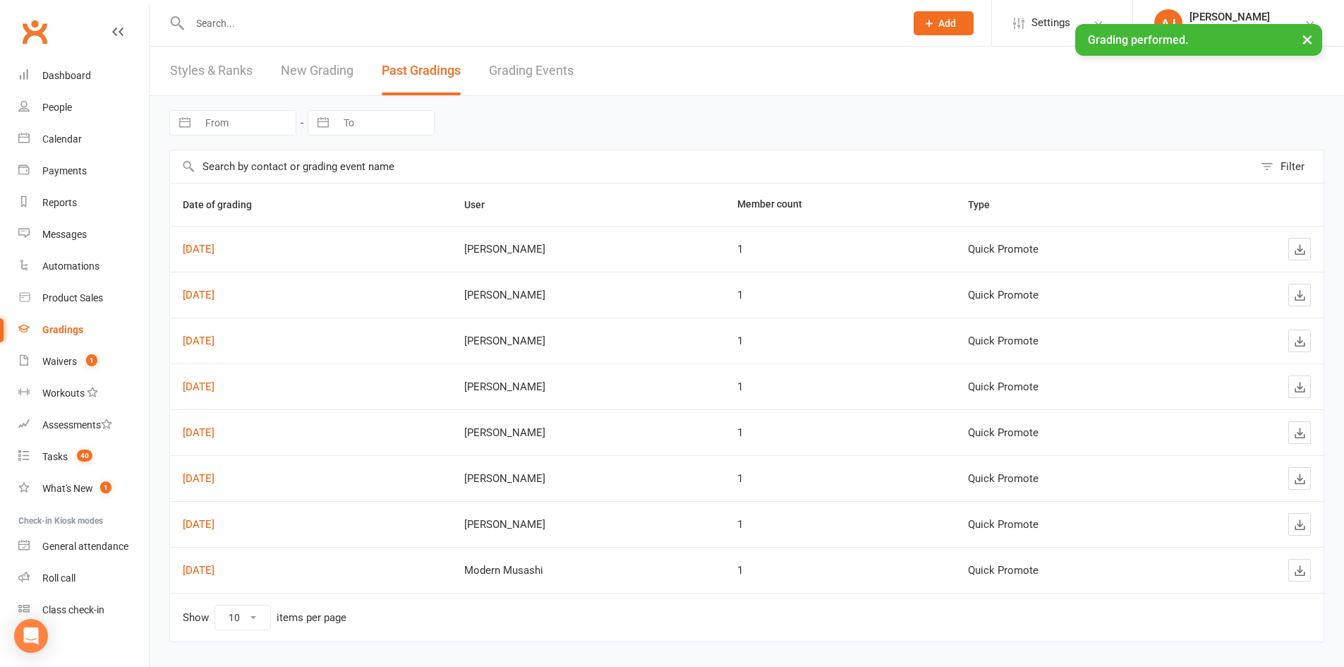
click at [309, 69] on link "New Grading" at bounding box center [317, 71] width 73 height 49
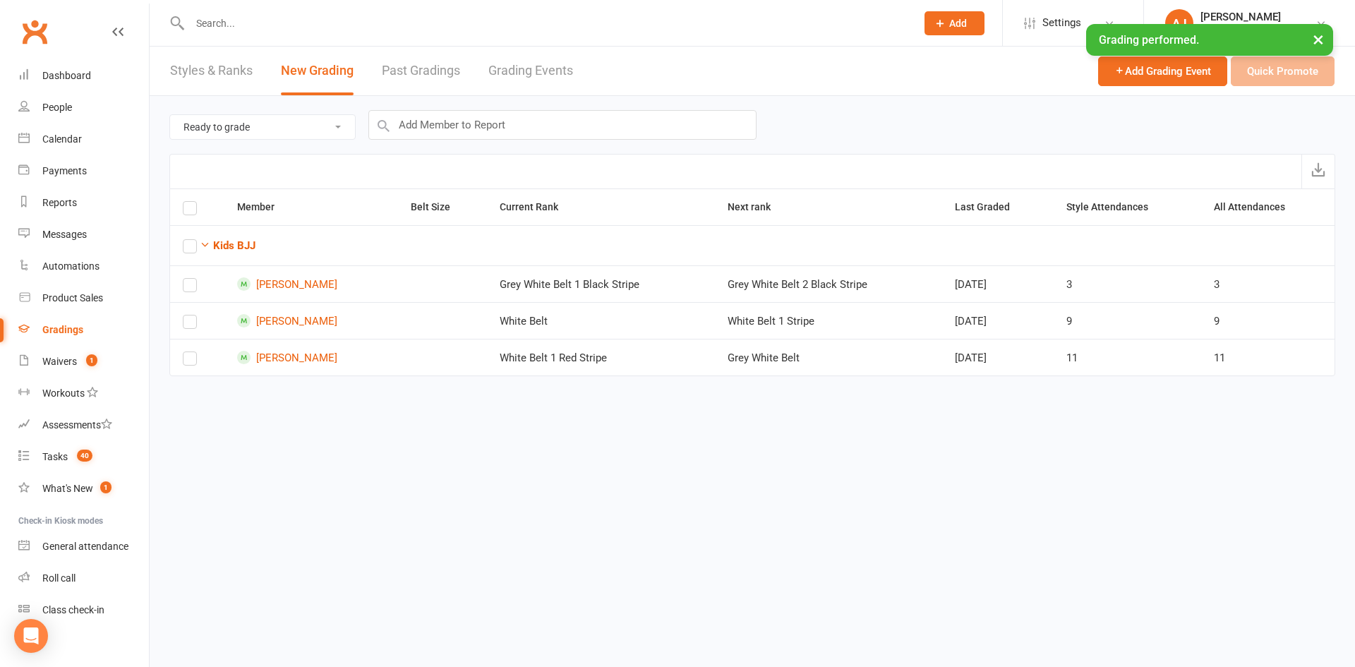
click at [406, 67] on link "Past Gradings" at bounding box center [421, 71] width 78 height 49
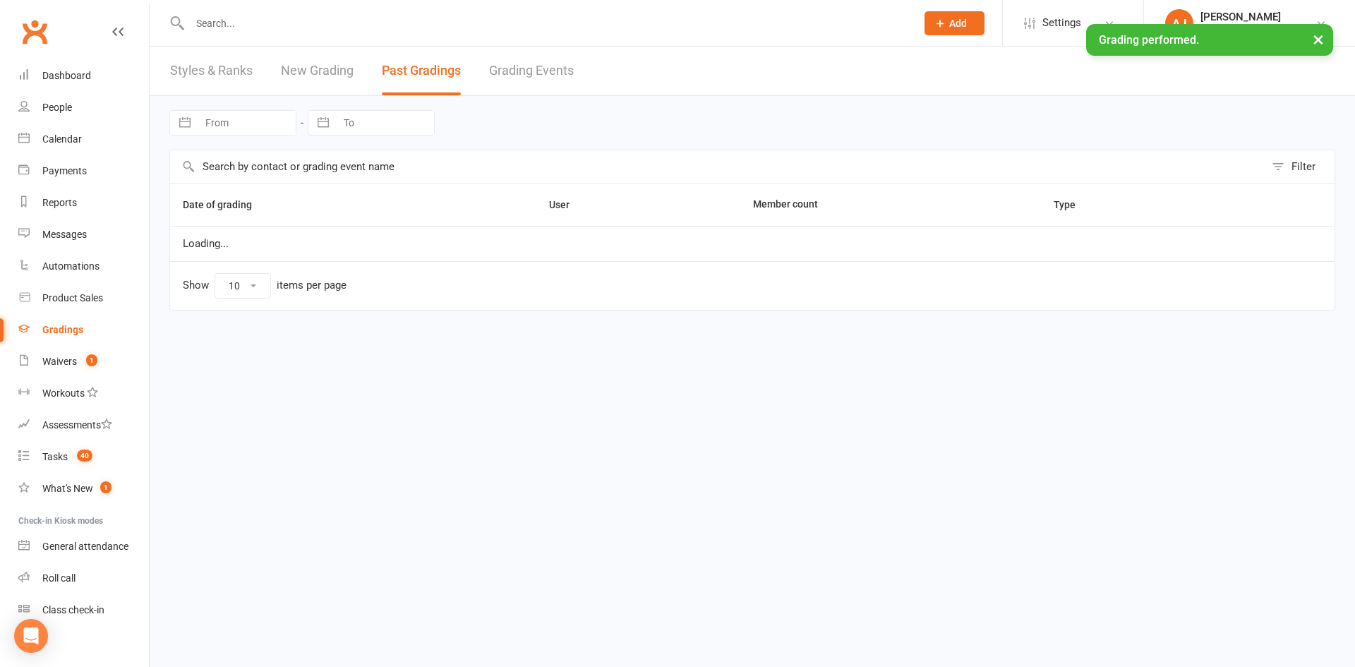
click at [289, 74] on link "New Grading" at bounding box center [317, 71] width 73 height 49
